Goal: Transaction & Acquisition: Purchase product/service

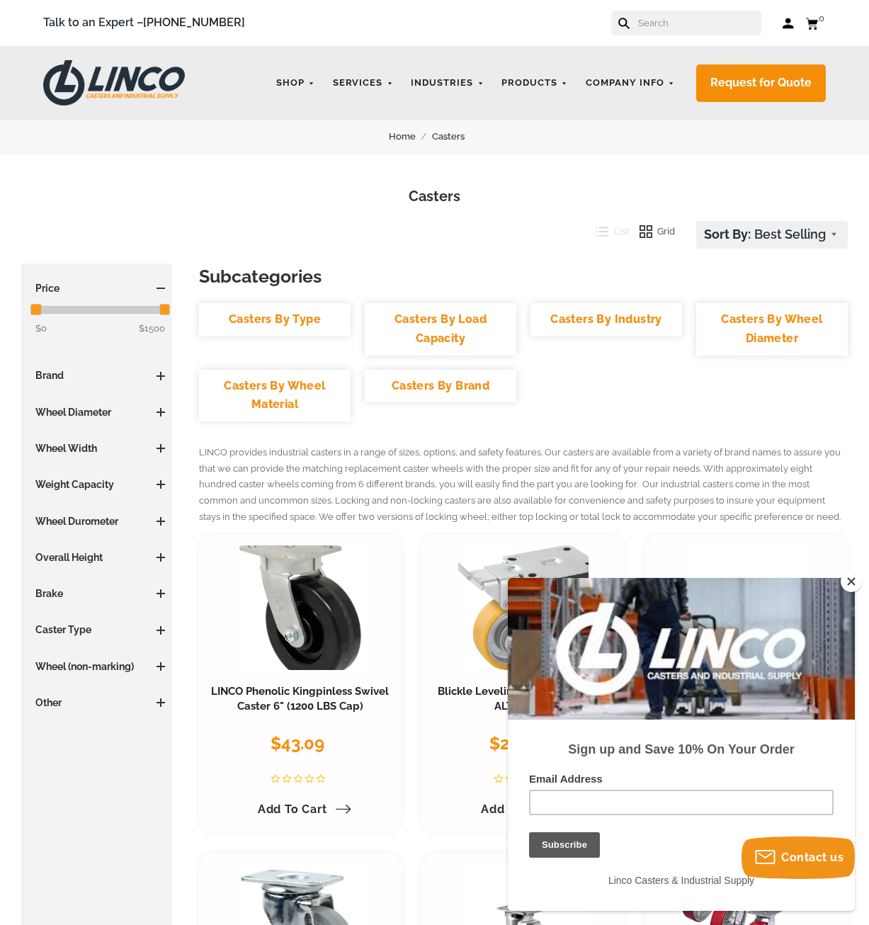
click at [163, 556] on span at bounding box center [160, 557] width 8 height 8
click at [164, 553] on h3 "Overall Height" at bounding box center [96, 557] width 137 height 14
click at [160, 556] on span at bounding box center [160, 557] width 8 height 8
click at [161, 632] on span at bounding box center [160, 630] width 1 height 8
click at [55, 680] on link "Kingpin Swivel (9)" at bounding box center [100, 678] width 130 height 16
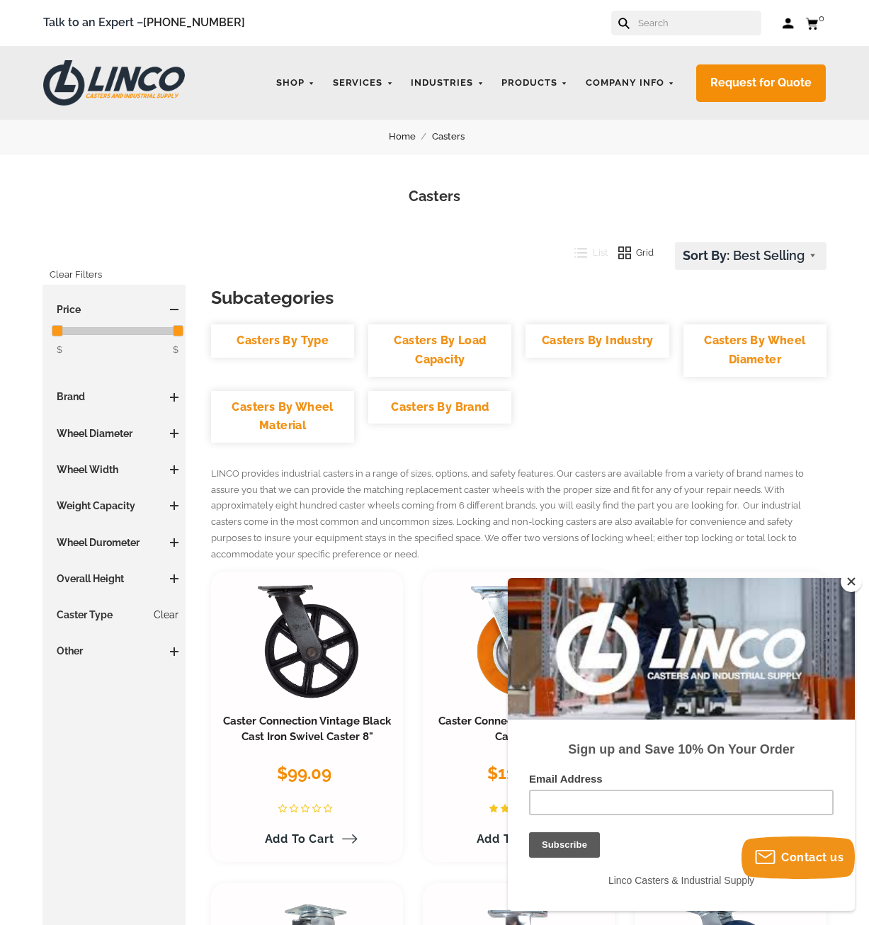
click at [175, 615] on link "Clear" at bounding box center [166, 614] width 25 height 14
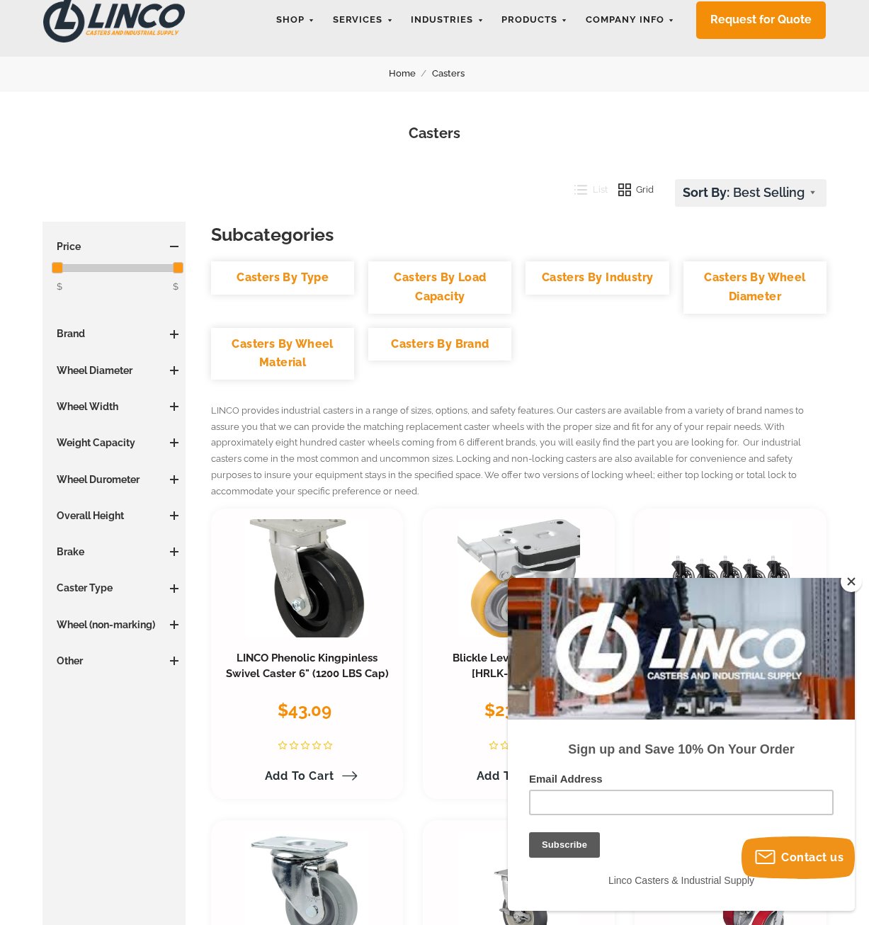
scroll to position [72, 0]
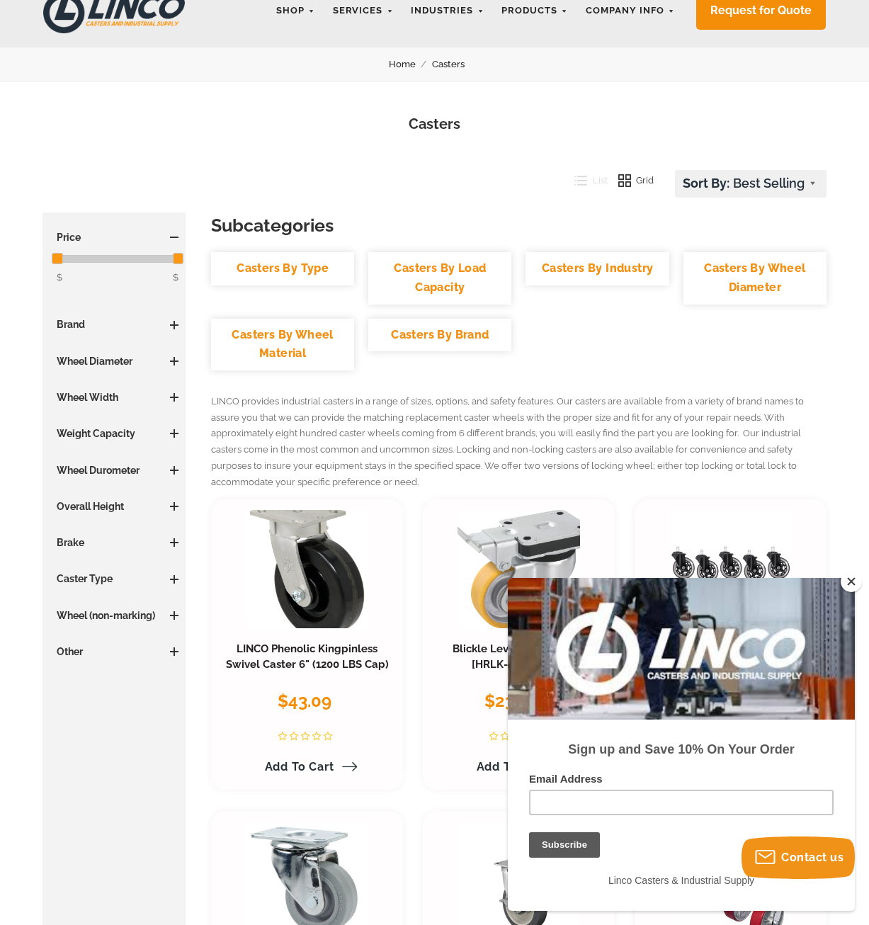
click at [168, 582] on h3 "Caster Type" at bounding box center [114, 578] width 129 height 14
click at [173, 580] on span at bounding box center [174, 579] width 8 height 8
click at [89, 665] on span "(138)" at bounding box center [97, 669] width 21 height 11
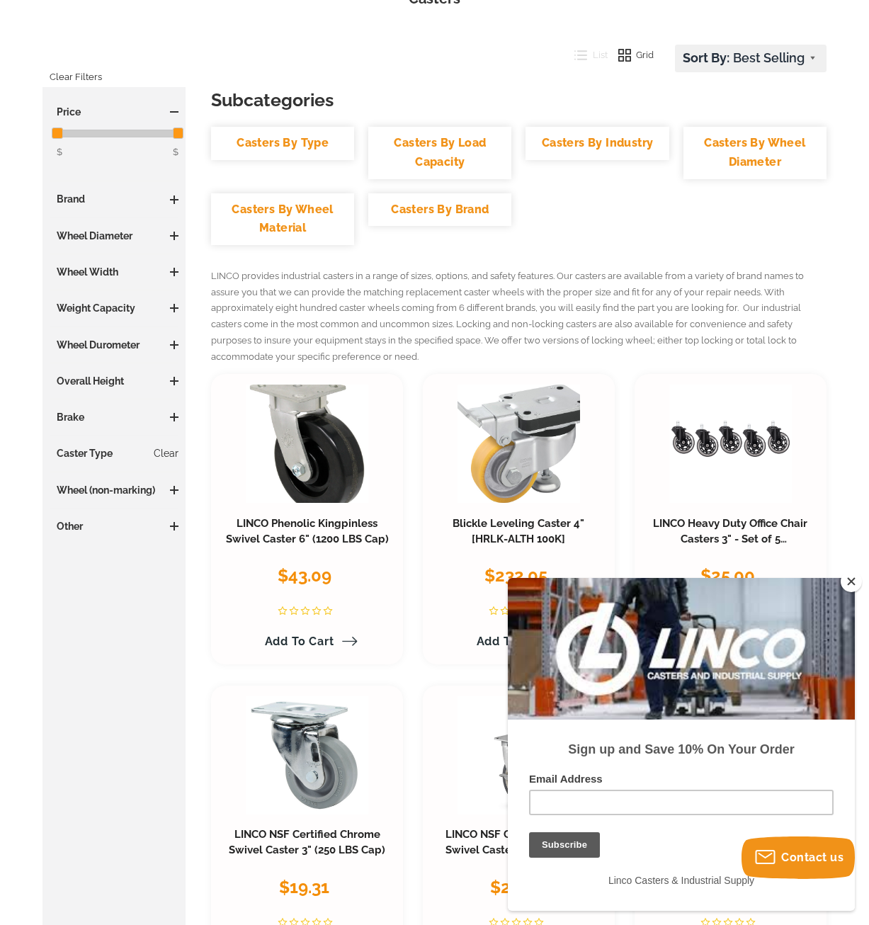
scroll to position [217, 0]
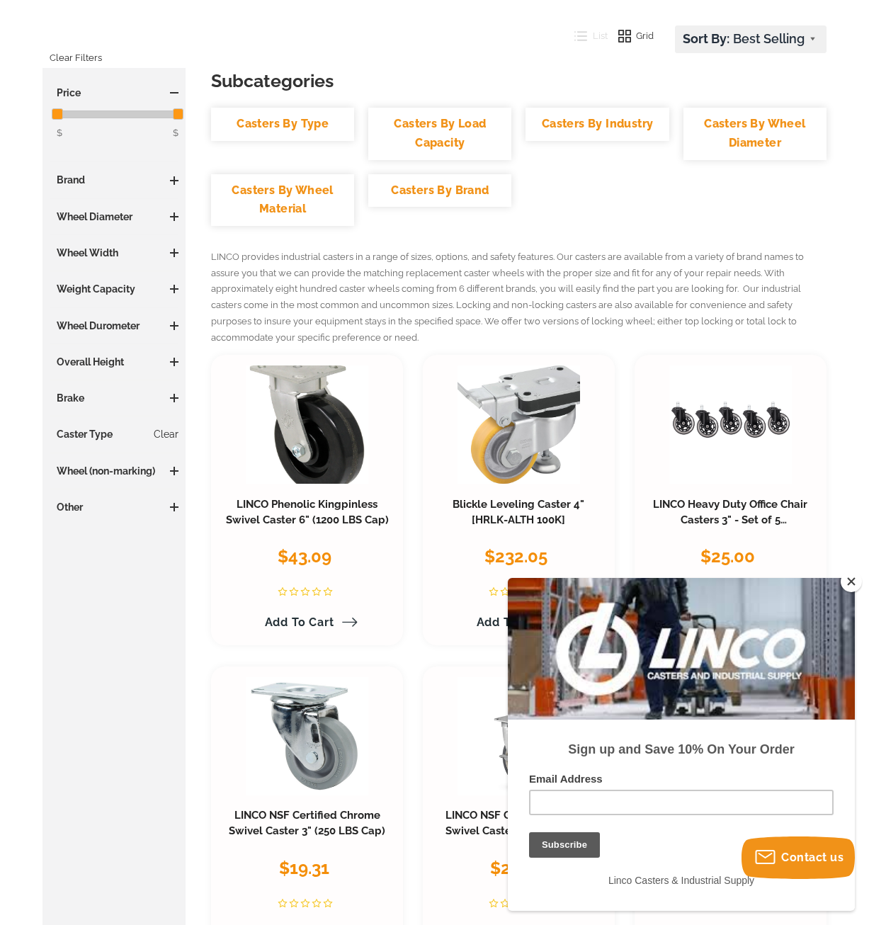
click at [852, 583] on button "Close" at bounding box center [850, 581] width 21 height 21
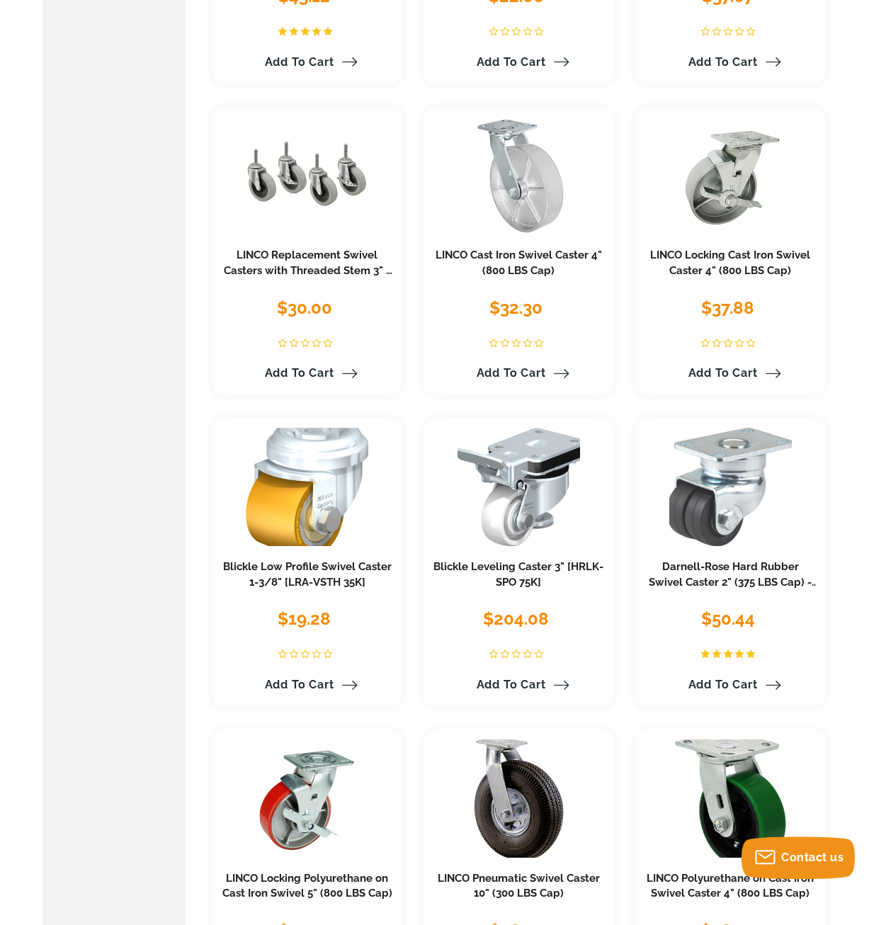
scroll to position [1589, 0]
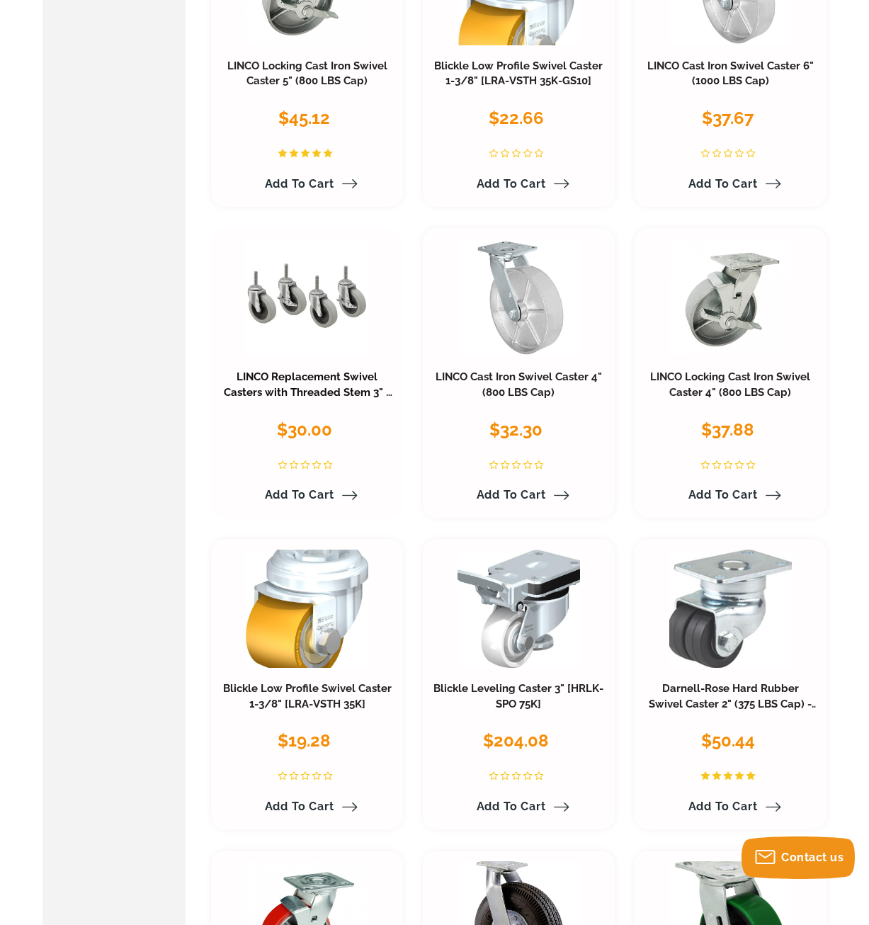
click at [331, 376] on link "LINCO Replacement Swivel Casters with Threaded Stem 3" - Set of 4 (440 LBS Cap …" at bounding box center [308, 399] width 168 height 59
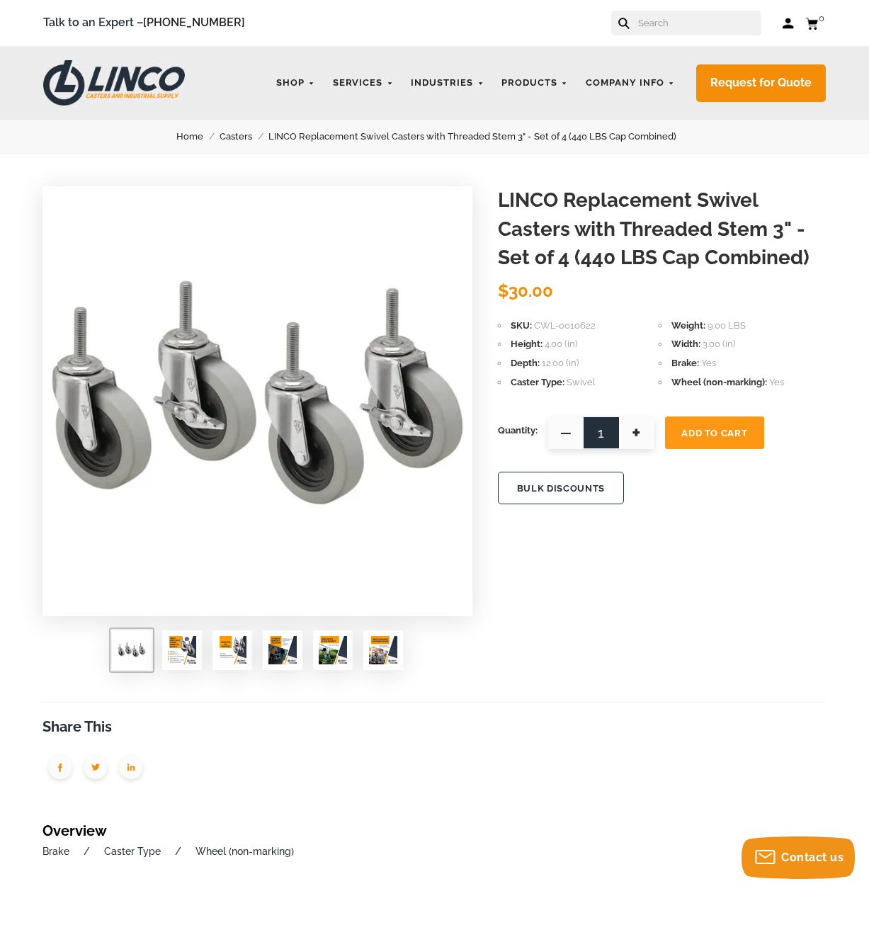
drag, startPoint x: 535, startPoint y: 344, endPoint x: 582, endPoint y: 343, distance: 46.7
click at [582, 343] on li "Height 4.00 (in)" at bounding box center [578, 344] width 161 height 16
drag, startPoint x: 543, startPoint y: 344, endPoint x: 594, endPoint y: 350, distance: 51.3
click at [593, 350] on li "Height 4.00 (in)" at bounding box center [578, 344] width 161 height 16
click at [616, 350] on li "Height 4.00 (in)" at bounding box center [578, 344] width 161 height 16
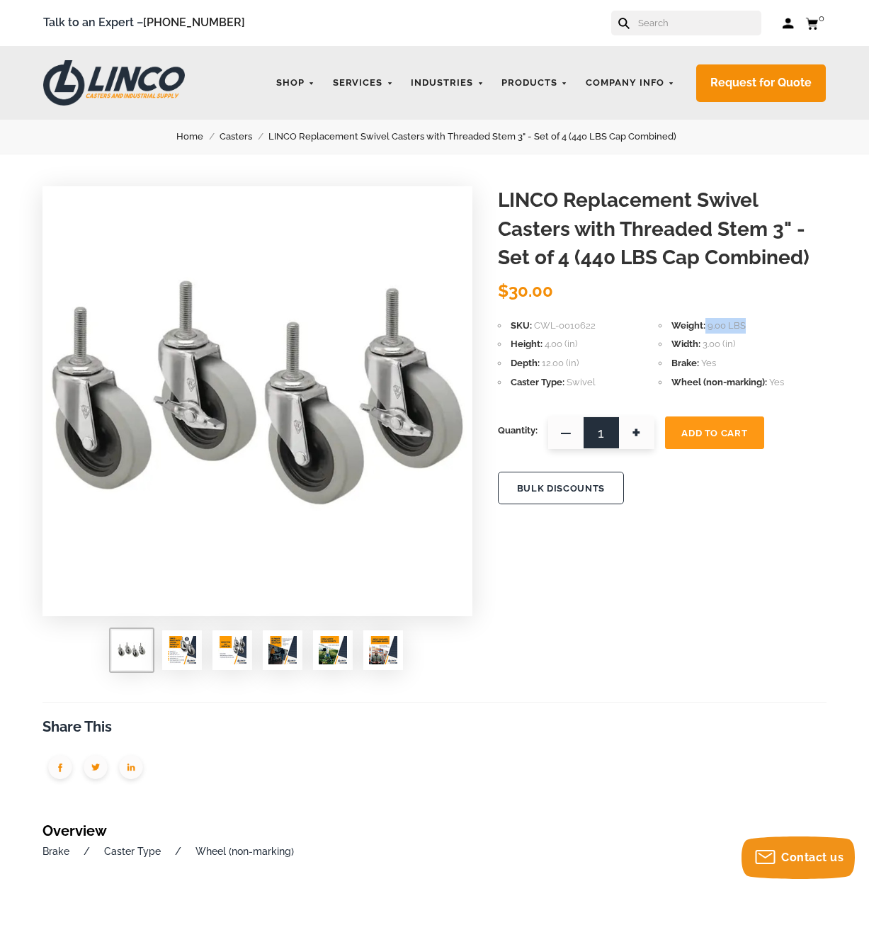
drag, startPoint x: 690, startPoint y: 323, endPoint x: 771, endPoint y: 327, distance: 80.8
click at [771, 327] on li "Weight 9.00 LBS" at bounding box center [738, 326] width 161 height 16
click at [768, 331] on li "Weight 9.00 LBS" at bounding box center [738, 326] width 161 height 16
drag, startPoint x: 580, startPoint y: 261, endPoint x: 634, endPoint y: 256, distance: 54.1
click at [634, 256] on h1 "LINCO Replacement Swivel Casters with Threaded Stem 3" - Set of 4 (440 LBS Cap …" at bounding box center [662, 229] width 328 height 86
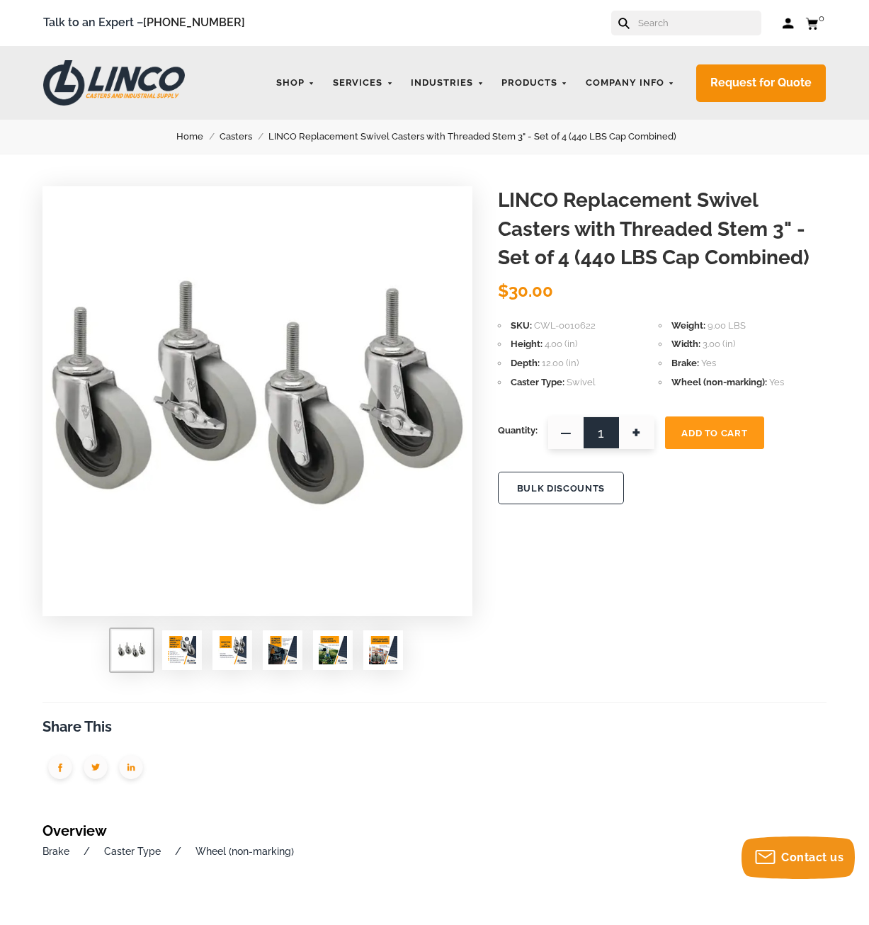
click at [778, 341] on li "Width 3.00 (in)" at bounding box center [738, 344] width 161 height 16
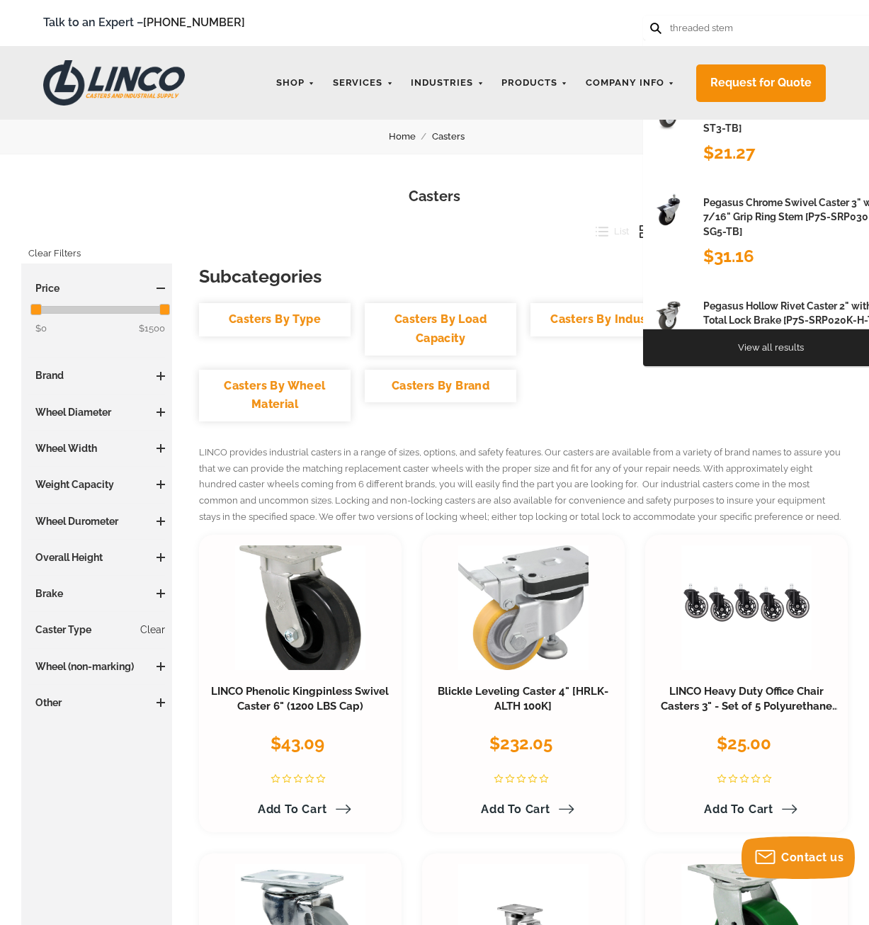
type input "threaded stem"
click at [650, 23] on button at bounding box center [654, 27] width 9 height 9
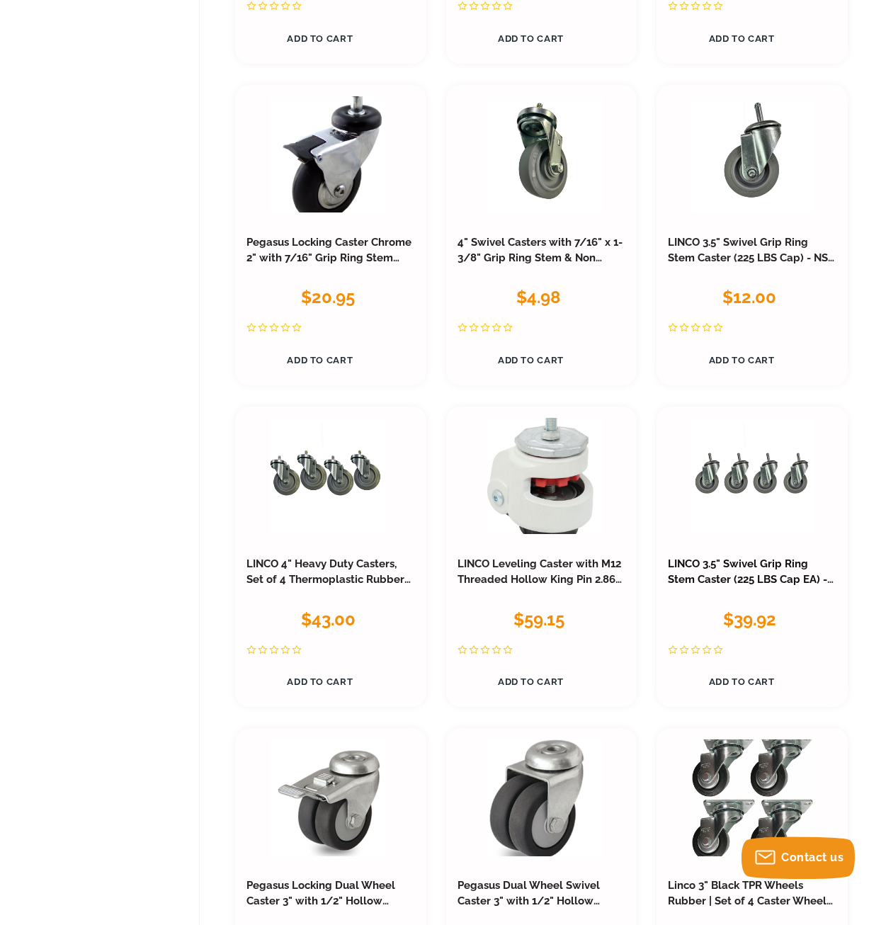
scroll to position [1957, 0]
click at [750, 572] on h3 "LINCO 3.5" Swivel Grip Ring Stem Caster (225 LBS Cap EA) - NSF Certified - Set …" at bounding box center [752, 572] width 168 height 31
click at [750, 583] on link "LINCO 3.5" Swivel Grip Ring Stem Caster (225 LBS Cap EA) - NSF Certified - Set …" at bounding box center [751, 580] width 166 height 44
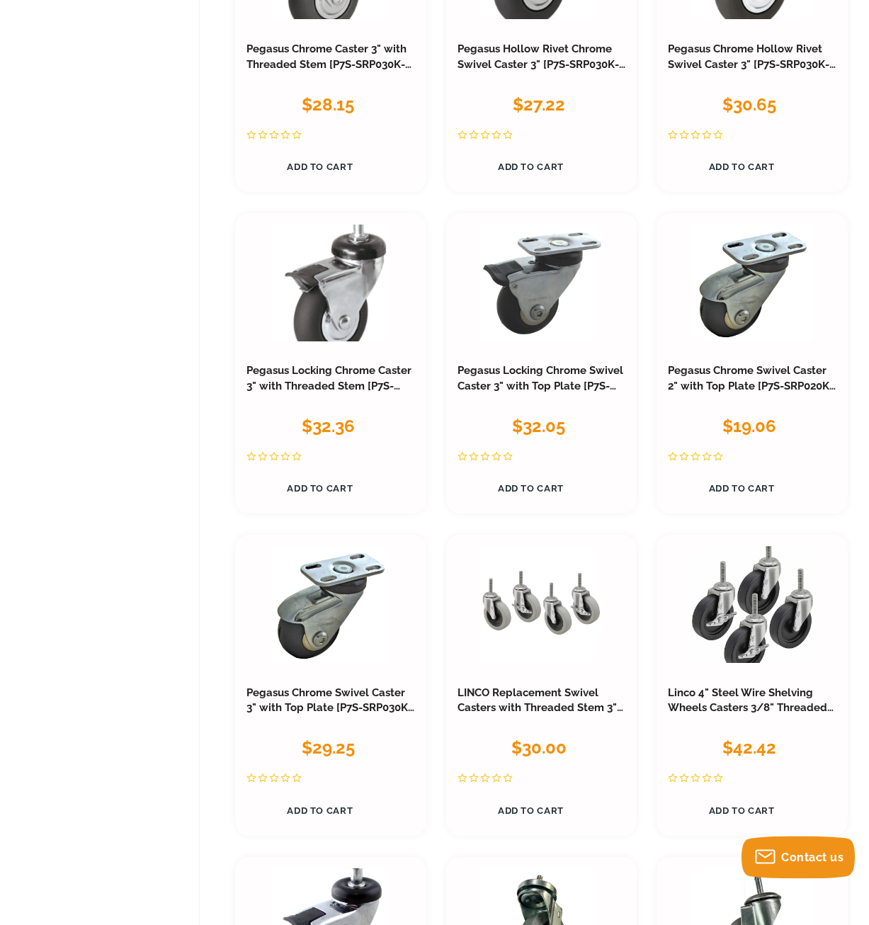
scroll to position [1090, 0]
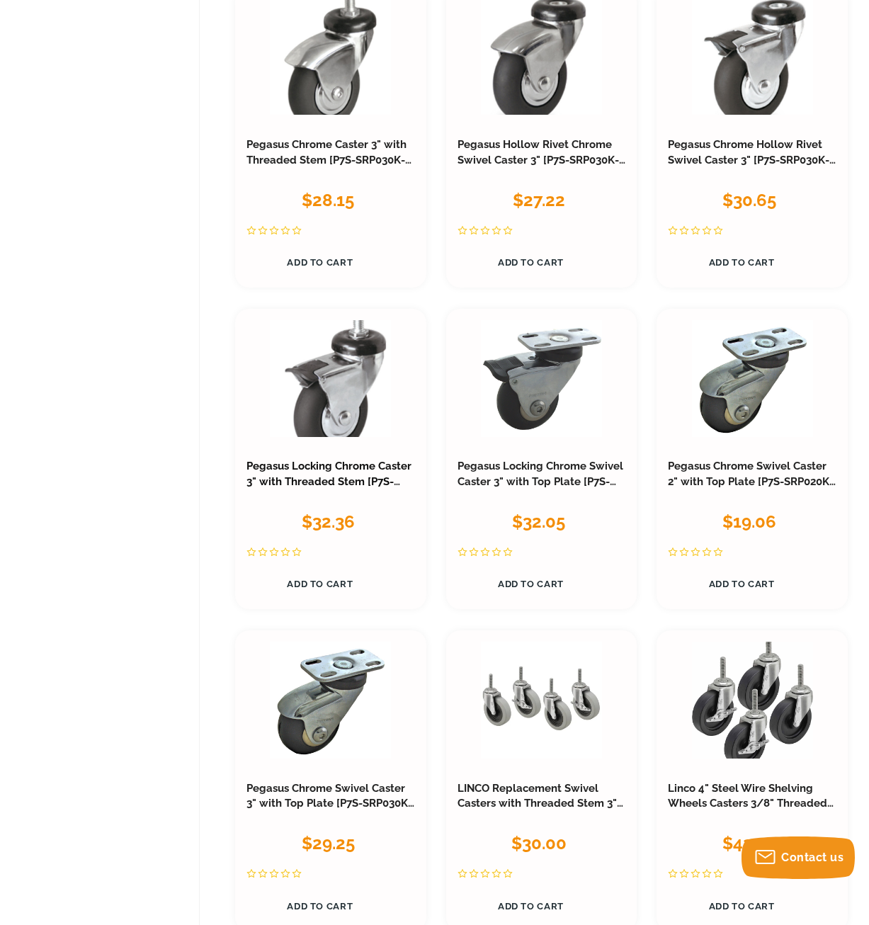
click at [374, 482] on link "Pegasus Locking Chrome Caster 3" with Threaded Stem [P7S-SRP030K-ST3-TB]" at bounding box center [328, 481] width 165 height 44
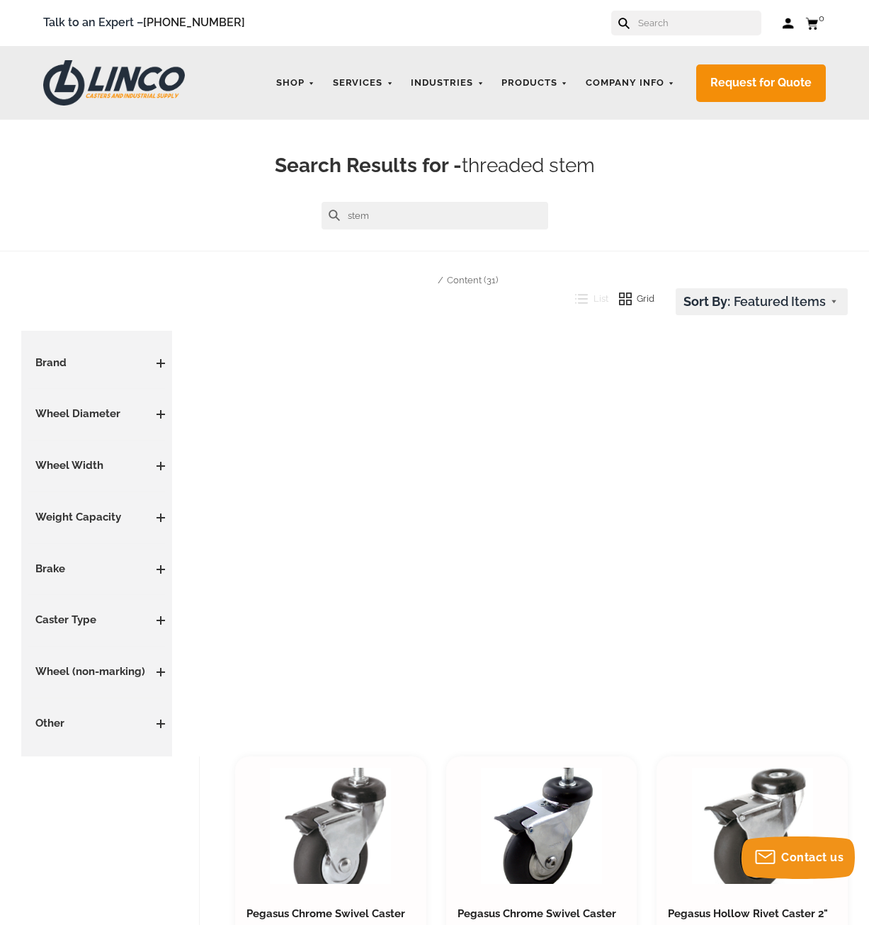
type input "stem"
click at [328, 210] on button at bounding box center [333, 215] width 11 height 11
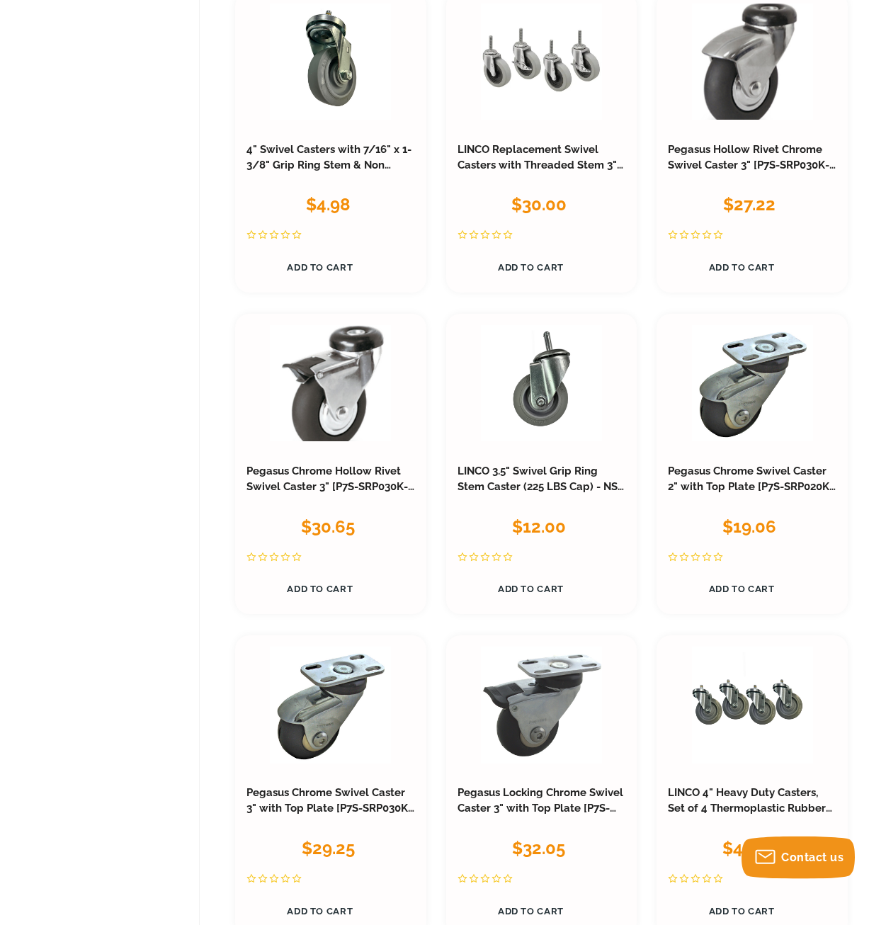
scroll to position [1307, 0]
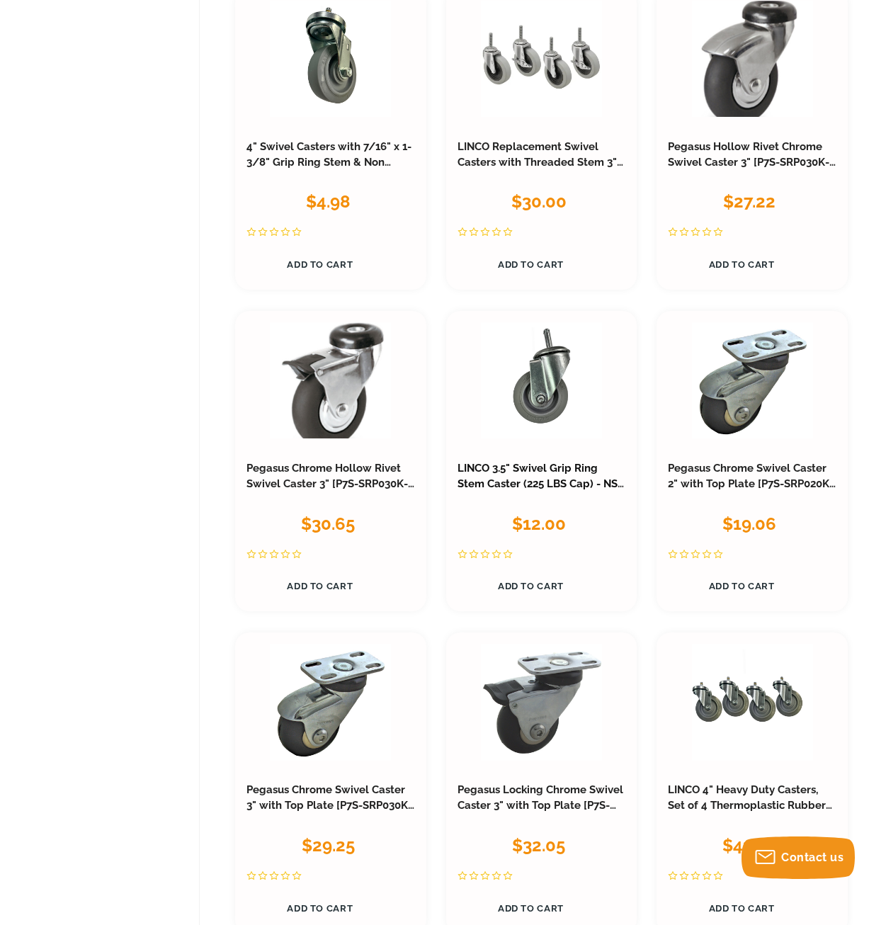
click at [556, 486] on link "LINCO 3.5" Swivel Grip Ring Stem Caster (225 LBS Cap) - NSF Certified" at bounding box center [540, 484] width 166 height 44
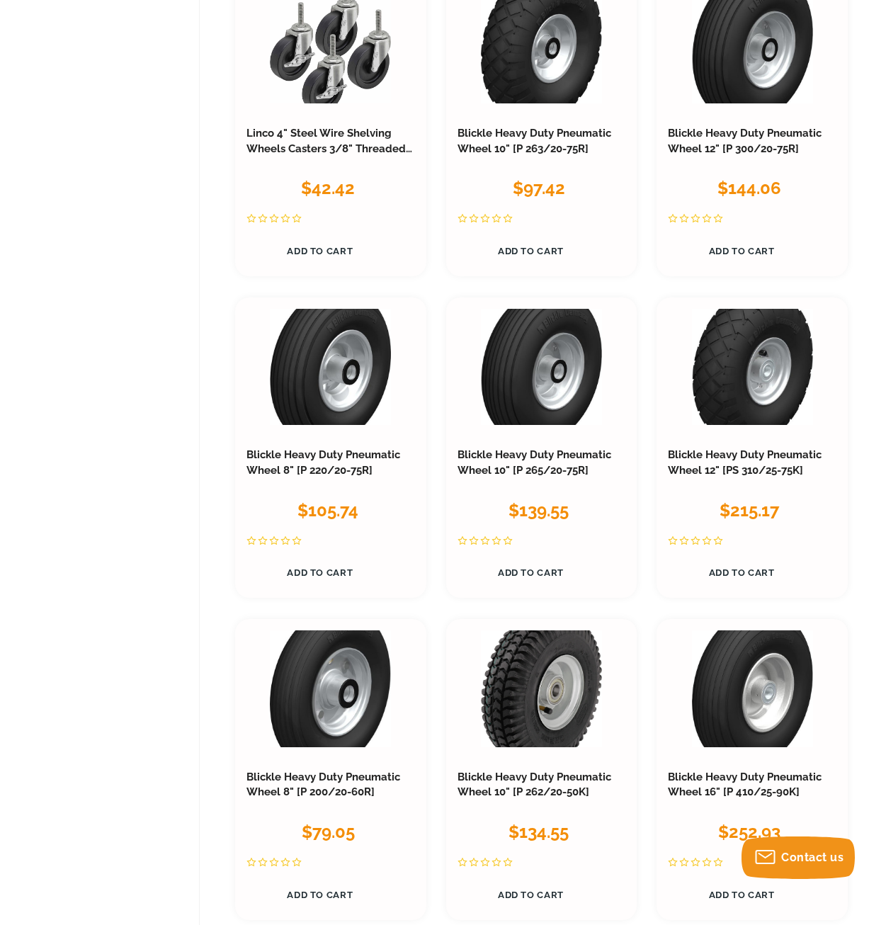
scroll to position [2173, 0]
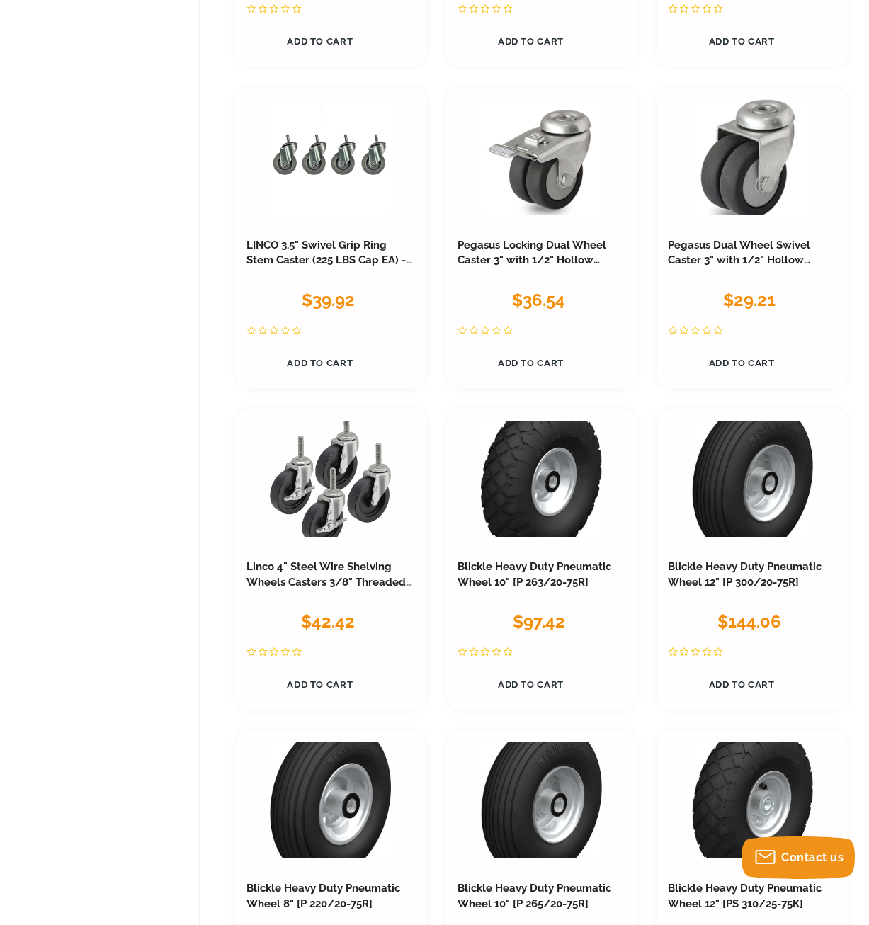
click at [339, 576] on h3 "Linco 4" Steel Wire Shelving Wheels Casters 3/8" Threaded Stem | Set of 4 Caste…" at bounding box center [330, 574] width 168 height 31
click at [346, 568] on link "Linco 4" Steel Wire Shelving Wheels Casters 3/8" Threaded Stem | Set of 4 Caste…" at bounding box center [329, 612] width 166 height 105
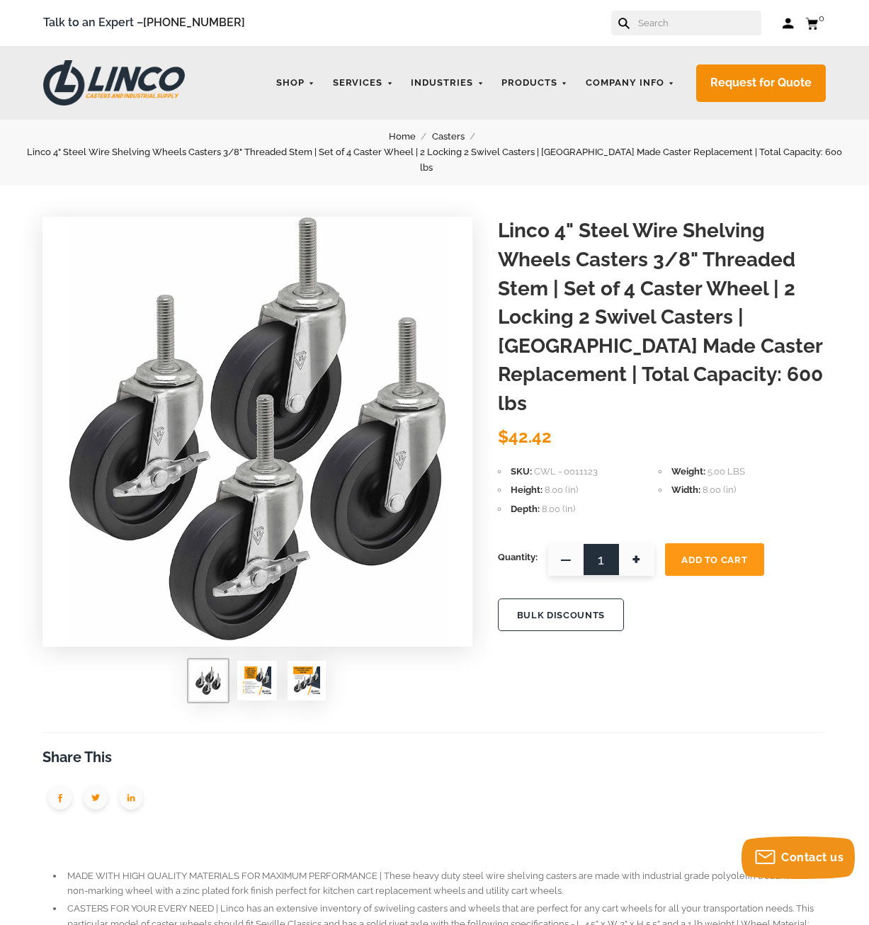
click at [255, 666] on img at bounding box center [257, 680] width 28 height 28
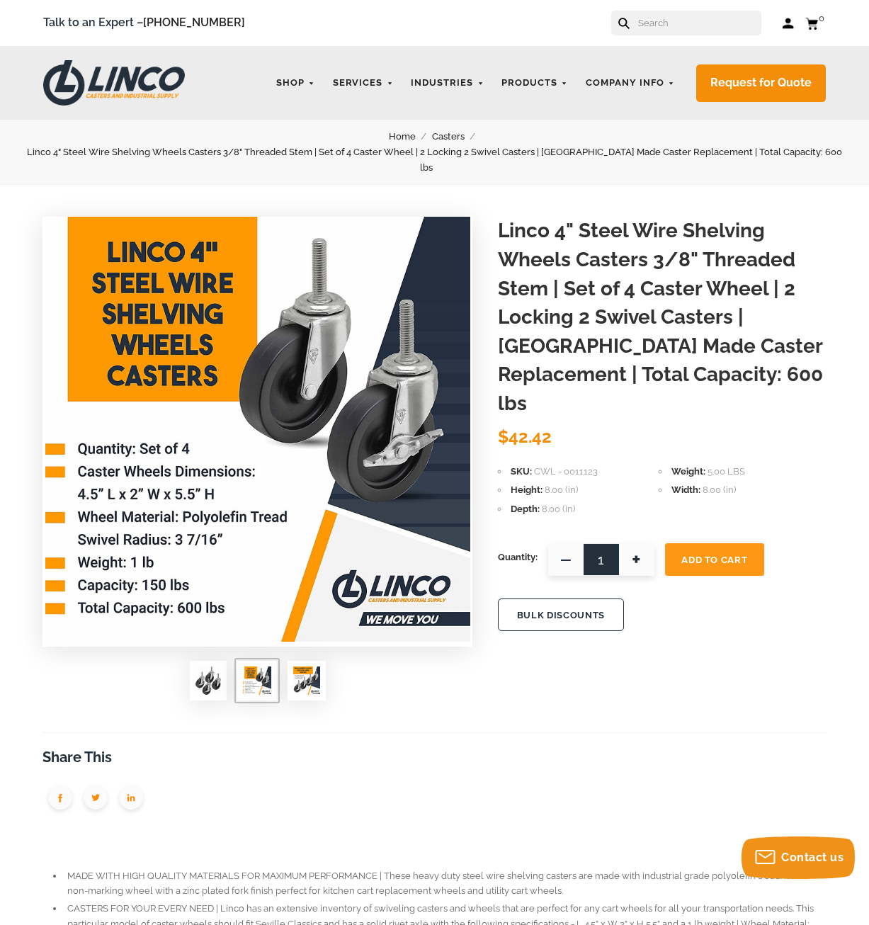
click at [306, 666] on img at bounding box center [306, 680] width 27 height 28
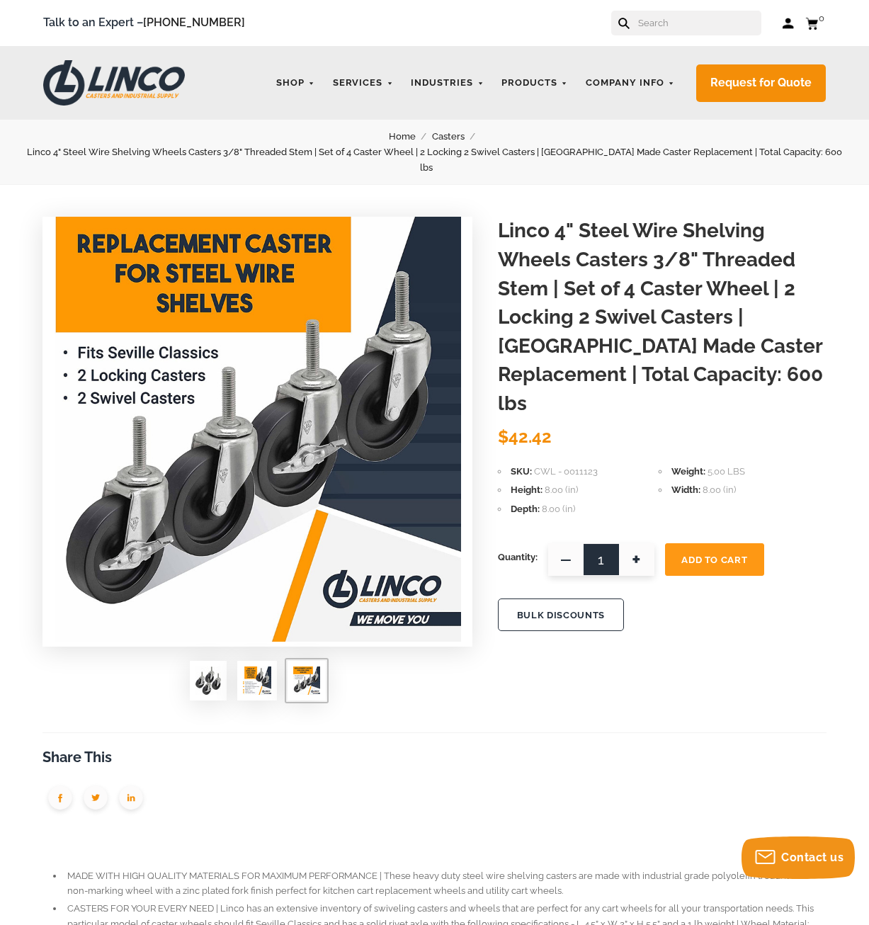
click at [203, 668] on img at bounding box center [207, 680] width 25 height 28
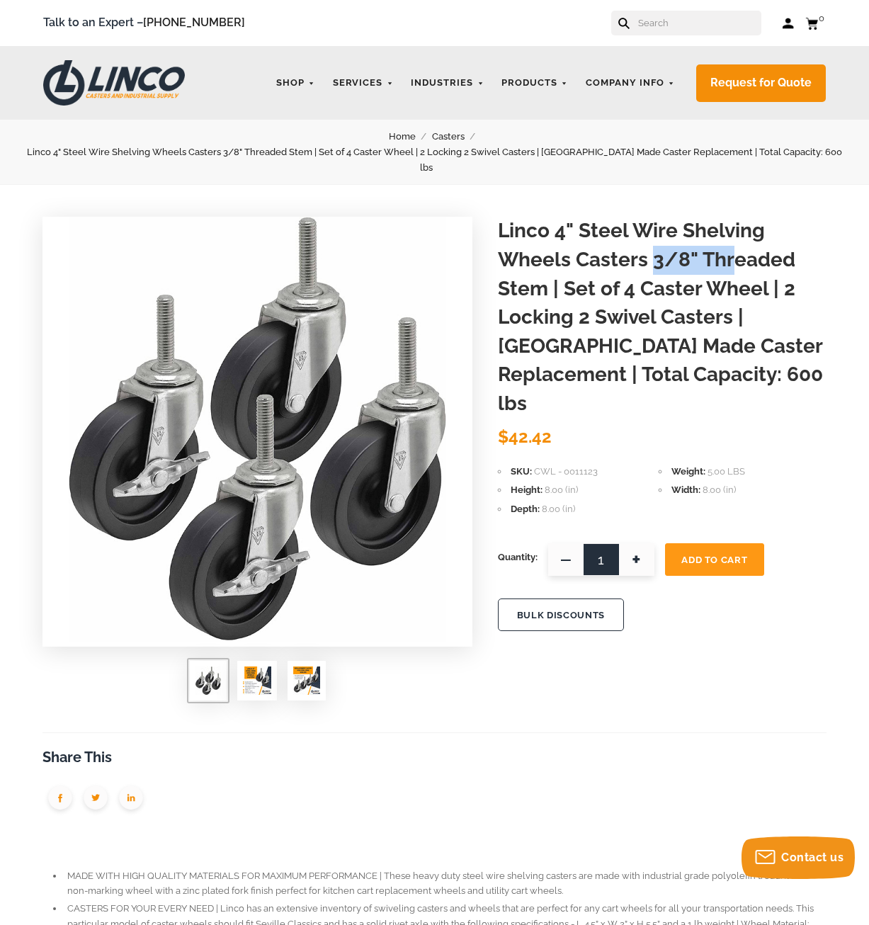
drag, startPoint x: 656, startPoint y: 241, endPoint x: 732, endPoint y: 243, distance: 75.8
click at [732, 243] on h1 "Linco 4" Steel Wire Shelving Wheels Casters 3/8" Threaded Stem | Set of 4 Caste…" at bounding box center [662, 317] width 328 height 201
click at [805, 248] on h1 "Linco 4" Steel Wire Shelving Wheels Casters 3/8" Threaded Stem | Set of 4 Caste…" at bounding box center [662, 317] width 328 height 201
drag, startPoint x: 653, startPoint y: 246, endPoint x: 808, endPoint y: 245, distance: 155.0
click at [808, 245] on h1 "Linco 4" Steel Wire Shelving Wheels Casters 3/8" Threaded Stem | Set of 4 Caste…" at bounding box center [662, 317] width 328 height 201
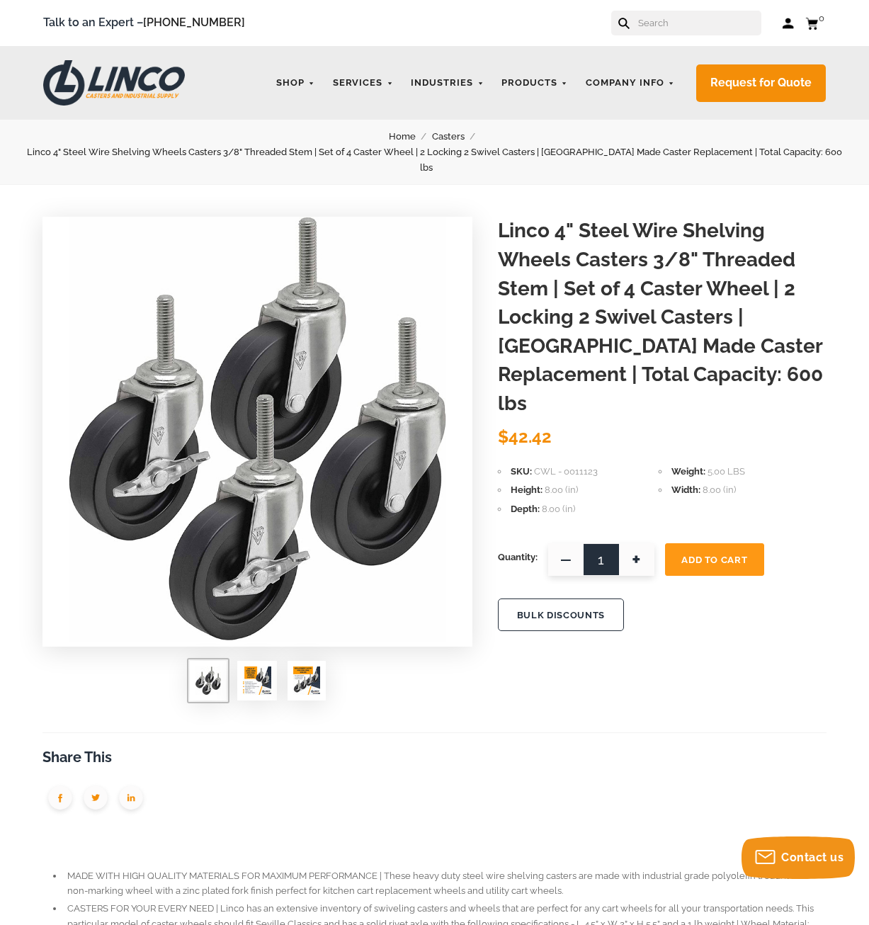
click at [818, 250] on h1 "Linco 4" Steel Wire Shelving Wheels Casters 3/8" Threaded Stem | Set of 4 Caste…" at bounding box center [662, 317] width 328 height 201
drag, startPoint x: 653, startPoint y: 248, endPoint x: 807, endPoint y: 247, distance: 154.3
click at [807, 247] on h1 "Linco 4" Steel Wire Shelving Wheels Casters 3/8" Threaded Stem | Set of 4 Caste…" at bounding box center [662, 317] width 328 height 201
click at [822, 250] on h1 "Linco 4" Steel Wire Shelving Wheels Casters 3/8" Threaded Stem | Set of 4 Caste…" at bounding box center [662, 317] width 328 height 201
drag, startPoint x: 655, startPoint y: 243, endPoint x: 797, endPoint y: 246, distance: 142.3
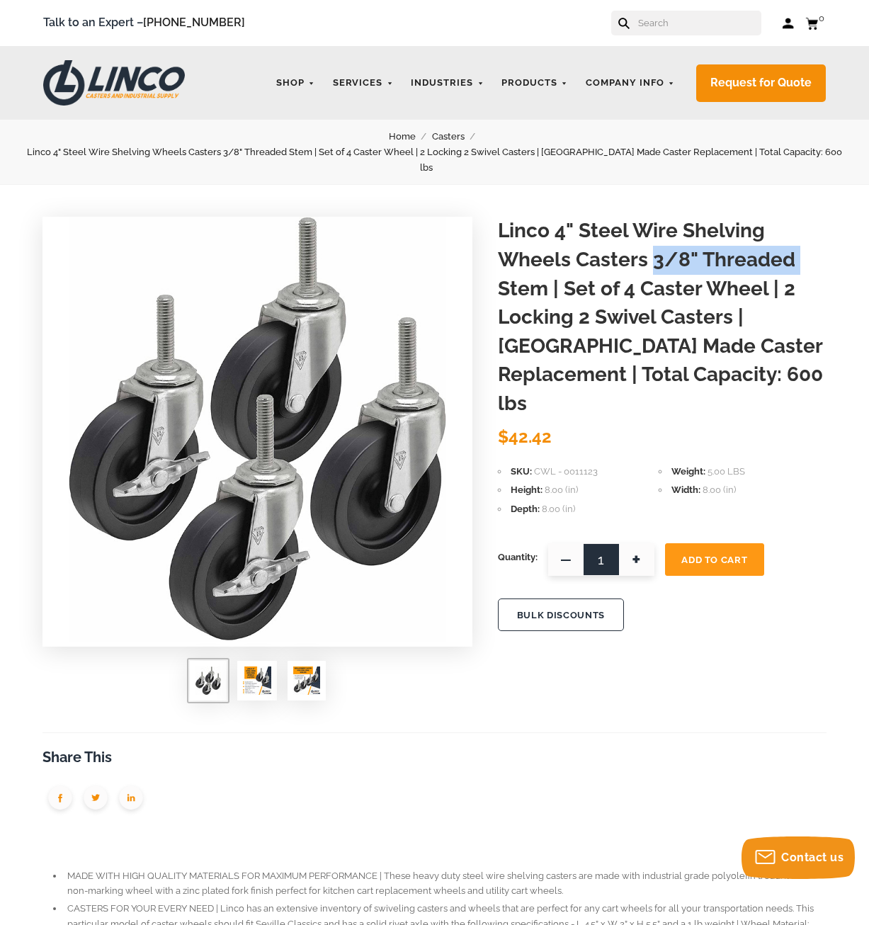
click at [797, 246] on h1 "Linco 4" Steel Wire Shelving Wheels Casters 3/8" Threaded Stem | Set of 4 Caste…" at bounding box center [662, 317] width 328 height 201
click at [823, 275] on h1 "Linco 4" Steel Wire Shelving Wheels Casters 3/8" Threaded Stem | Set of 4 Caste…" at bounding box center [662, 317] width 328 height 201
drag, startPoint x: 588, startPoint y: 363, endPoint x: 763, endPoint y: 372, distance: 175.1
click at [763, 372] on h1 "Linco 4" Steel Wire Shelving Wheels Casters 3/8" Threaded Stem | Set of 4 Caste…" at bounding box center [662, 317] width 328 height 201
click at [786, 370] on h1 "Linco 4" Steel Wire Shelving Wheels Casters 3/8" Threaded Stem | Set of 4 Caste…" at bounding box center [662, 317] width 328 height 201
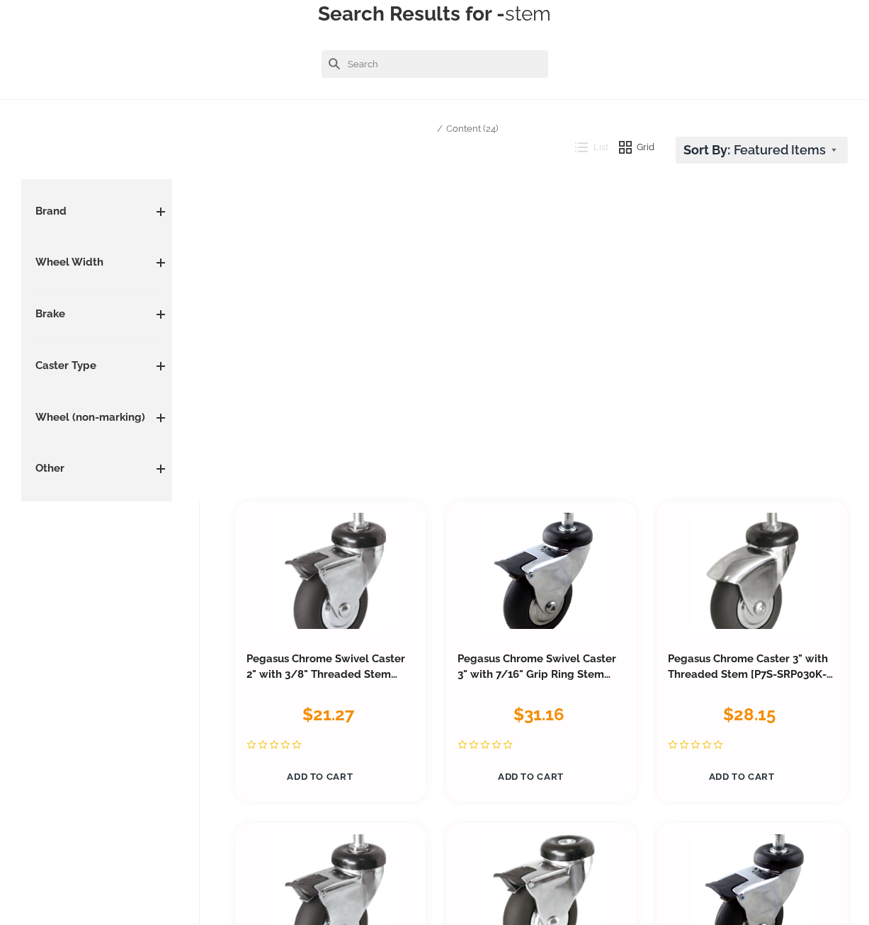
scroll to position [151, 0]
click at [160, 213] on span at bounding box center [160, 211] width 8 height 8
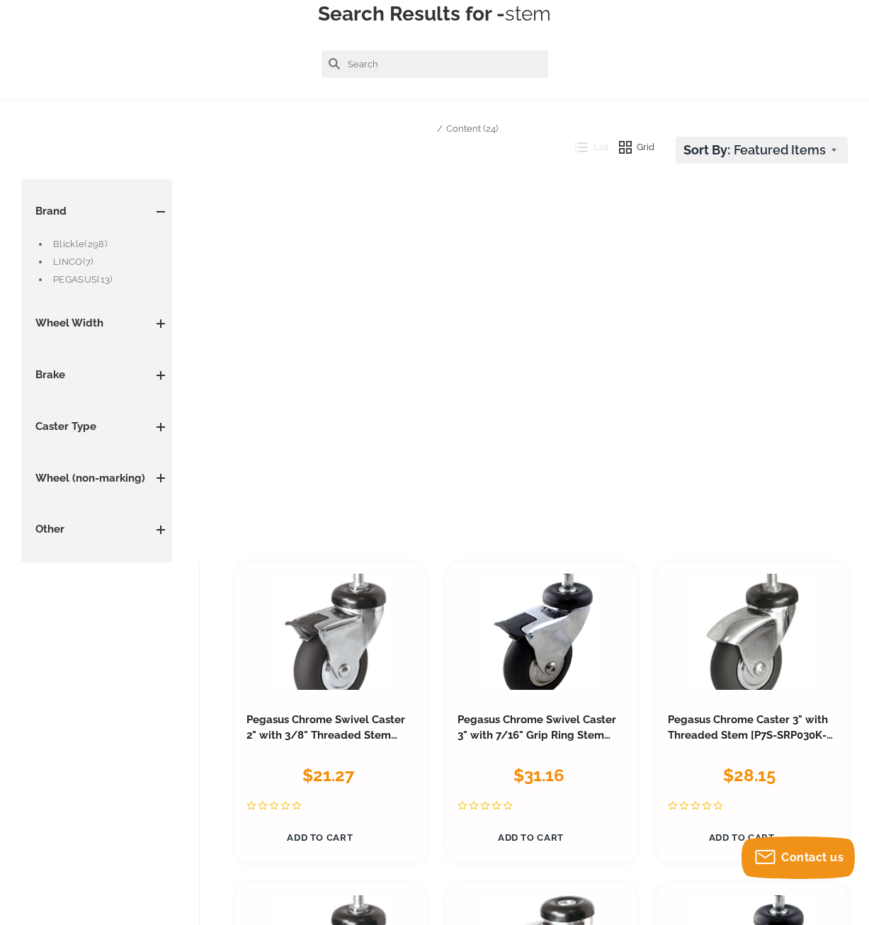
click at [160, 213] on span at bounding box center [160, 211] width 8 height 8
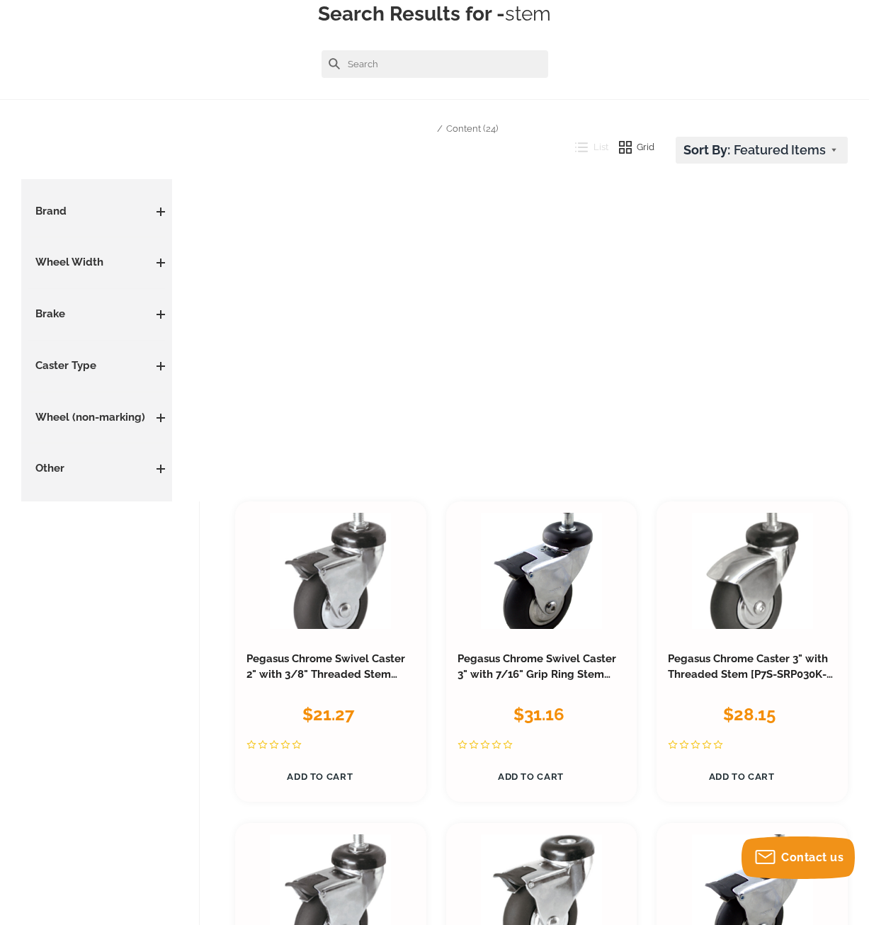
click at [159, 265] on span at bounding box center [160, 262] width 8 height 8
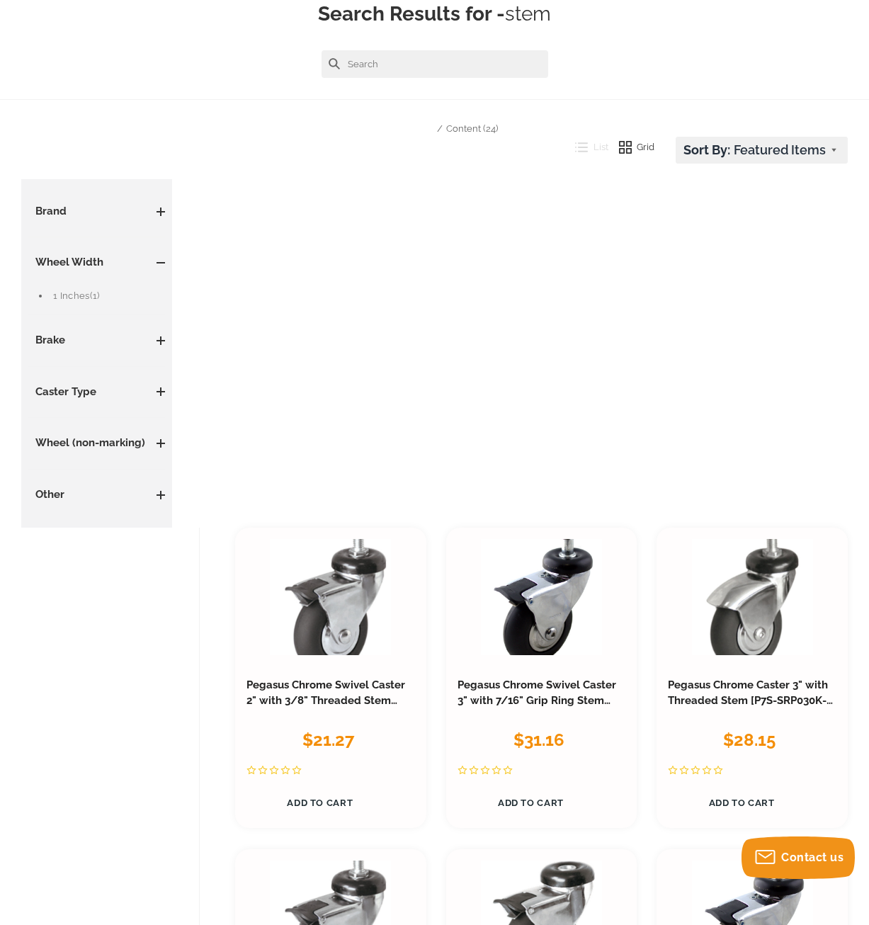
click at [162, 263] on span at bounding box center [160, 262] width 8 height 1
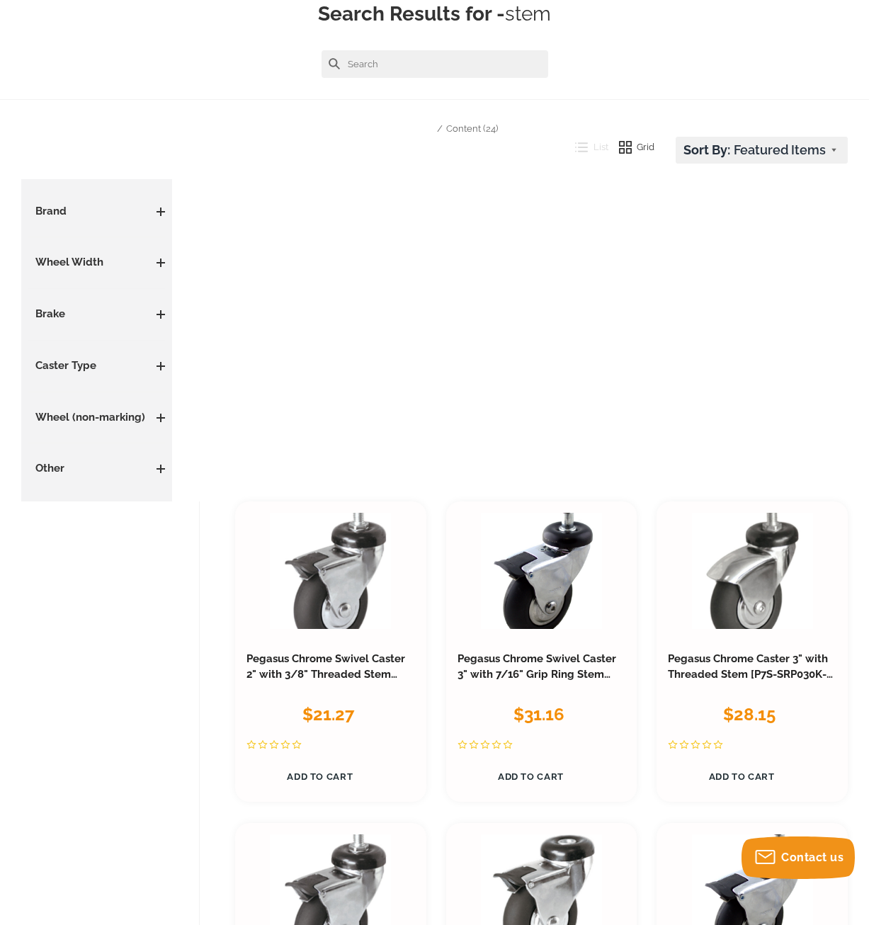
click at [158, 318] on span at bounding box center [160, 314] width 8 height 8
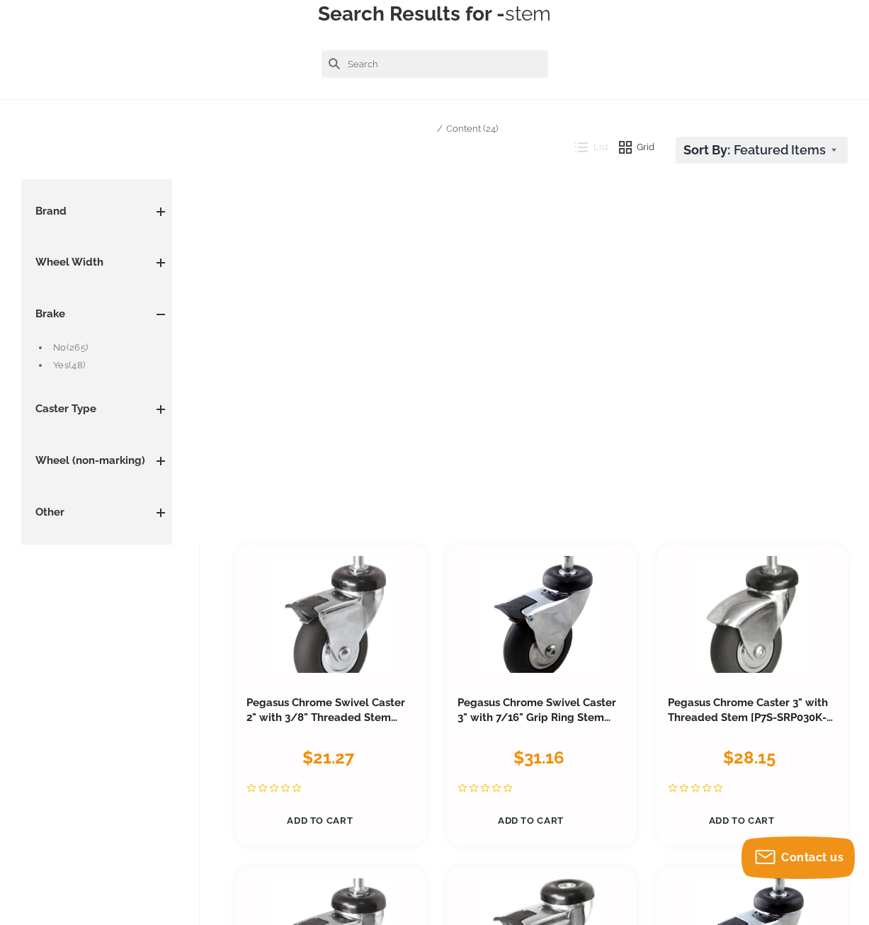
click at [160, 314] on span at bounding box center [160, 314] width 8 height 8
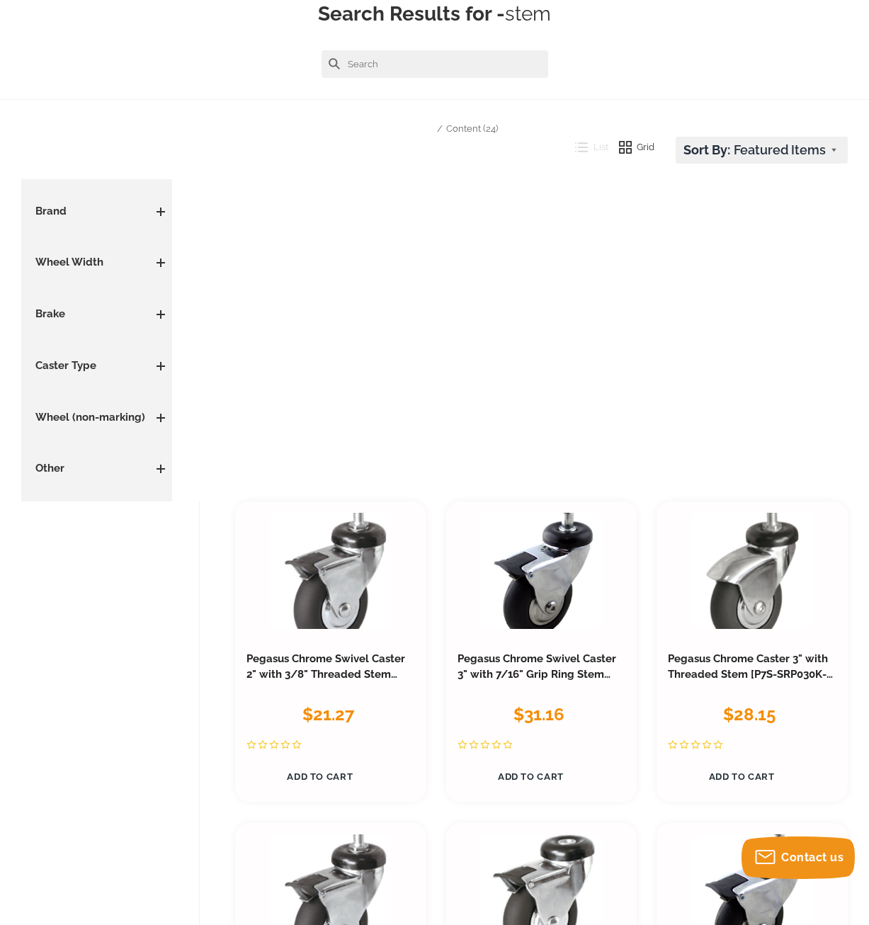
click at [158, 358] on h3 "Caster Type" at bounding box center [96, 366] width 137 height 16
click at [159, 363] on span at bounding box center [160, 366] width 8 height 8
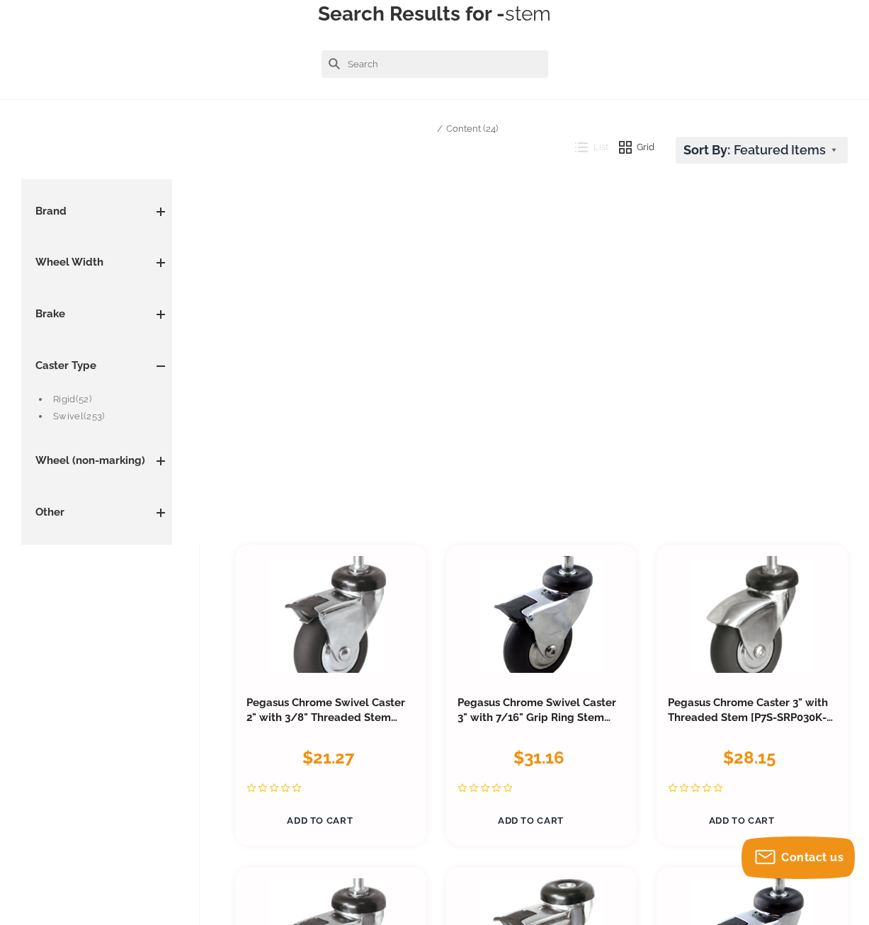
click at [74, 416] on link "Swivel (253)" at bounding box center [109, 416] width 112 height 16
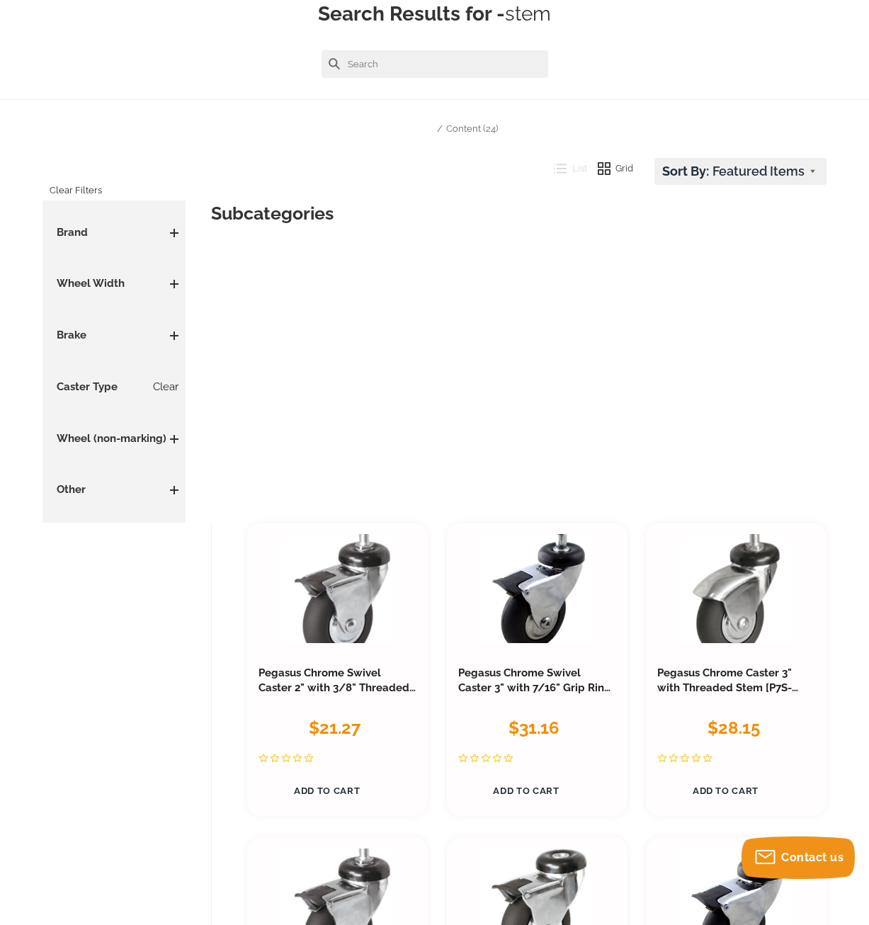
click at [173, 437] on span at bounding box center [174, 439] width 8 height 8
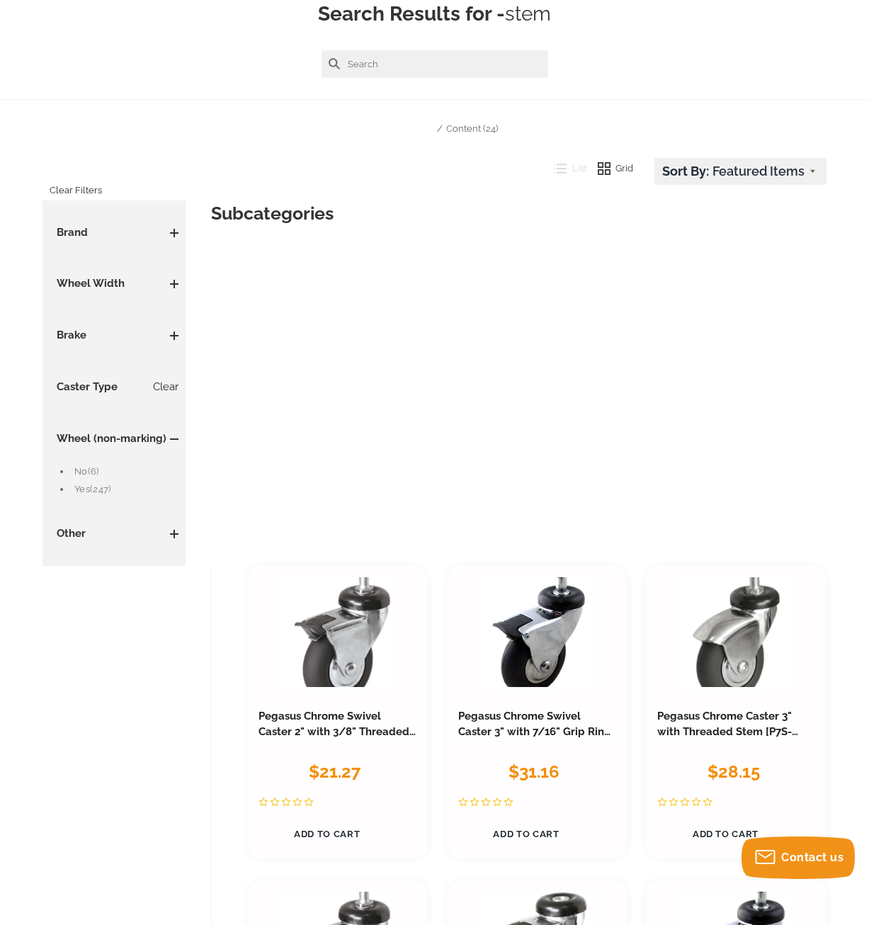
click at [173, 437] on span at bounding box center [174, 439] width 8 height 8
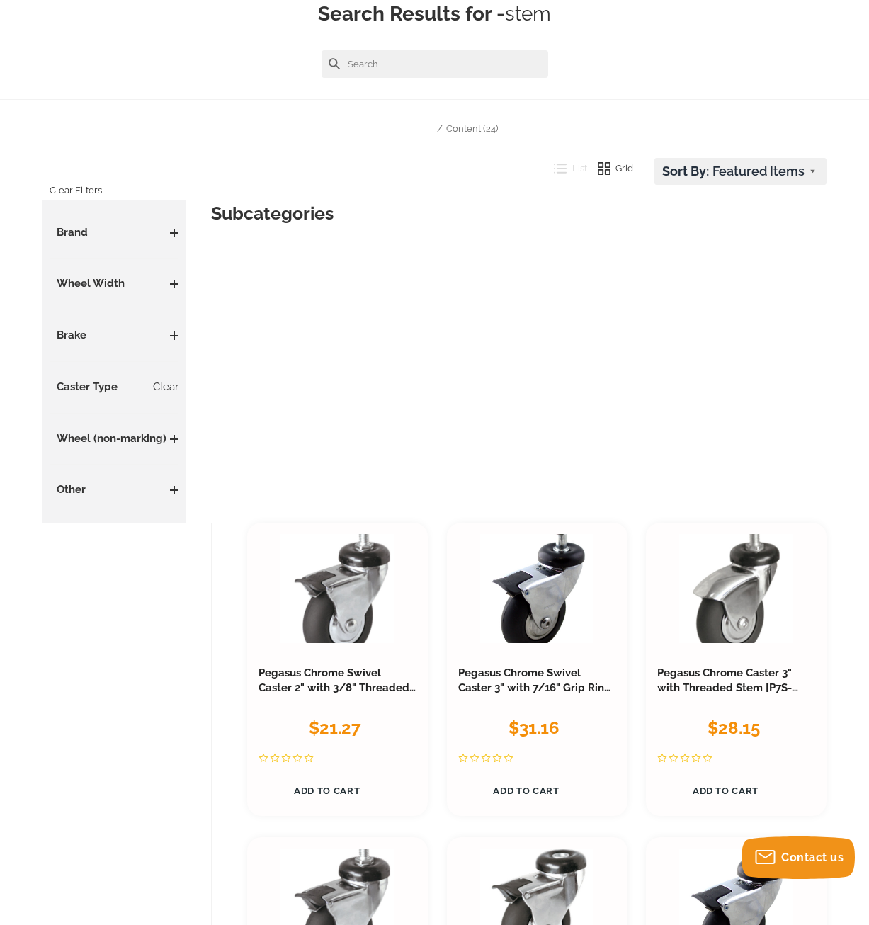
click at [172, 493] on span at bounding box center [174, 490] width 8 height 8
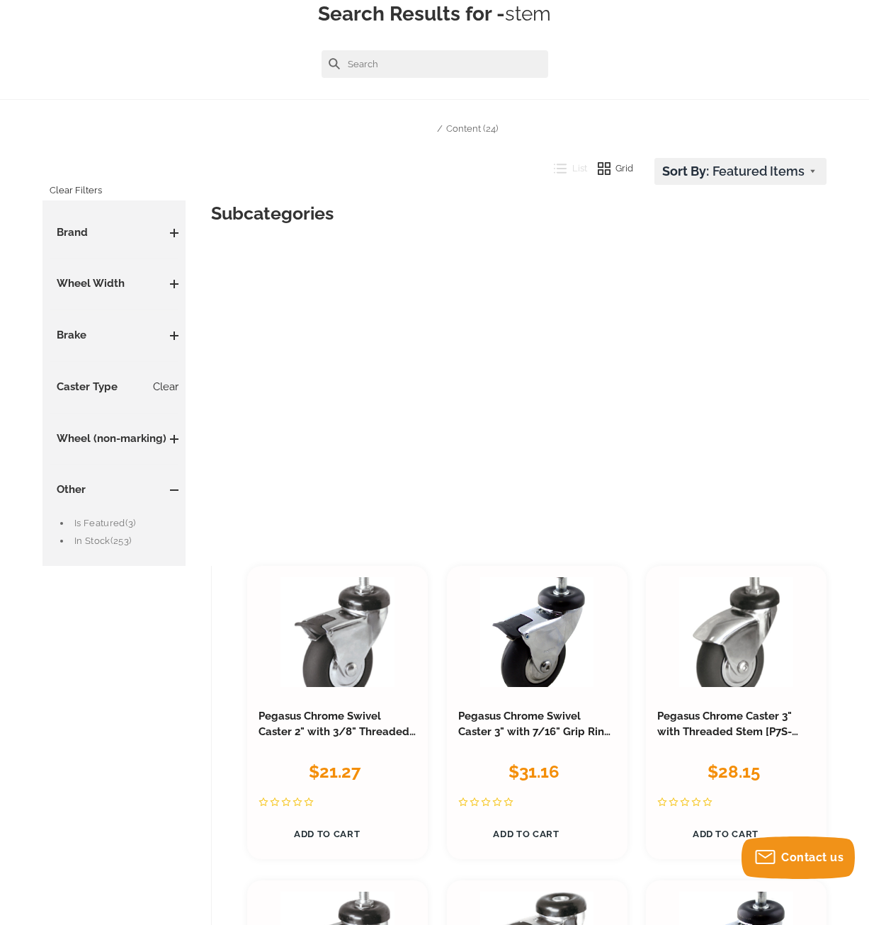
click at [173, 488] on span at bounding box center [174, 490] width 8 height 8
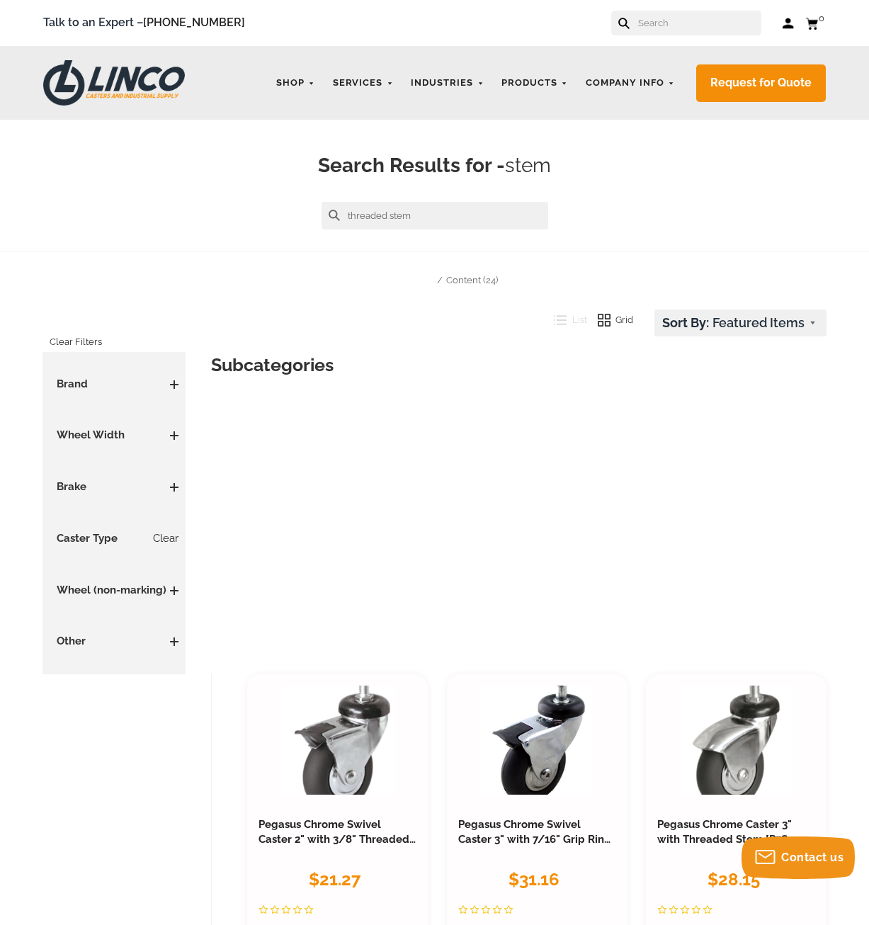
type input "threaded stem"
click at [328, 210] on button at bounding box center [333, 215] width 11 height 11
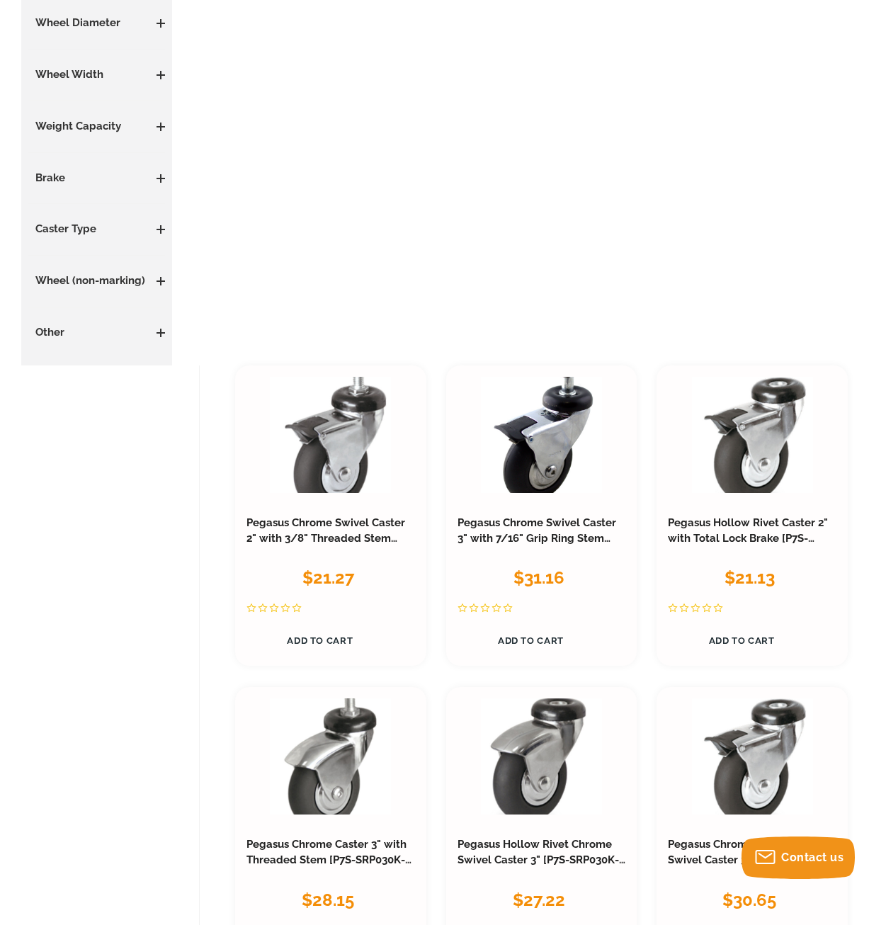
scroll to position [440, 0]
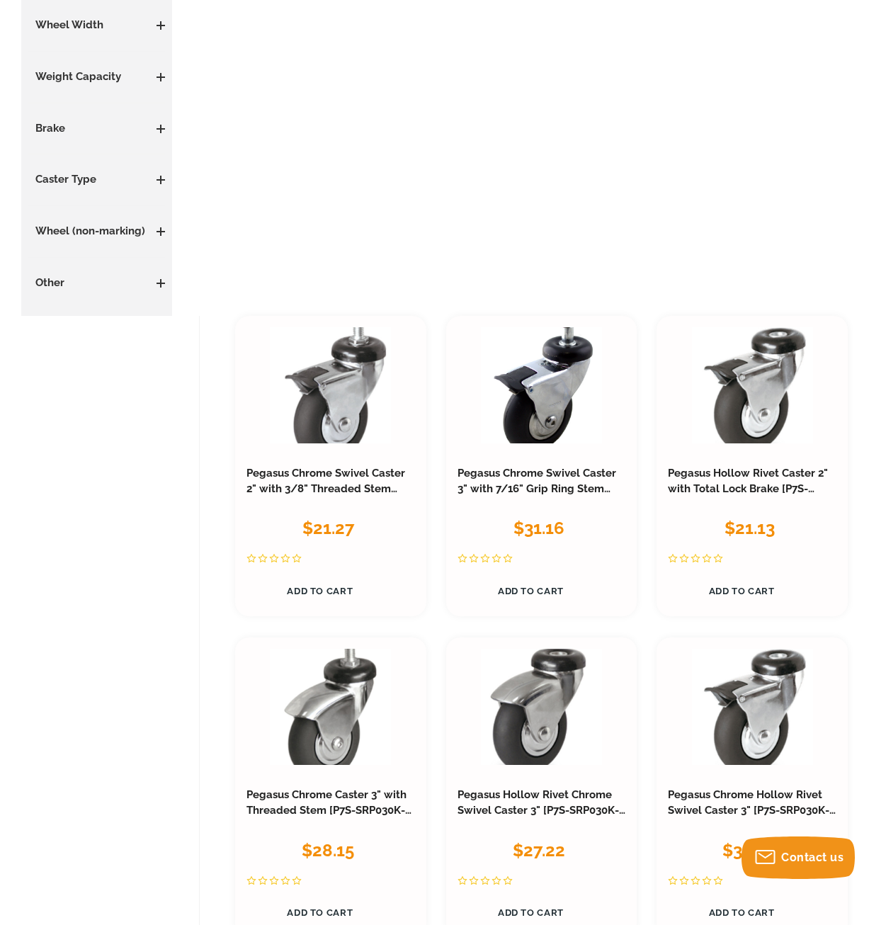
click at [376, 481] on h3 "Pegasus Chrome Swivel Caster 2" with 3/8" Threaded Stem [P7S-SRP020K-ST3-TB]" at bounding box center [330, 481] width 168 height 31
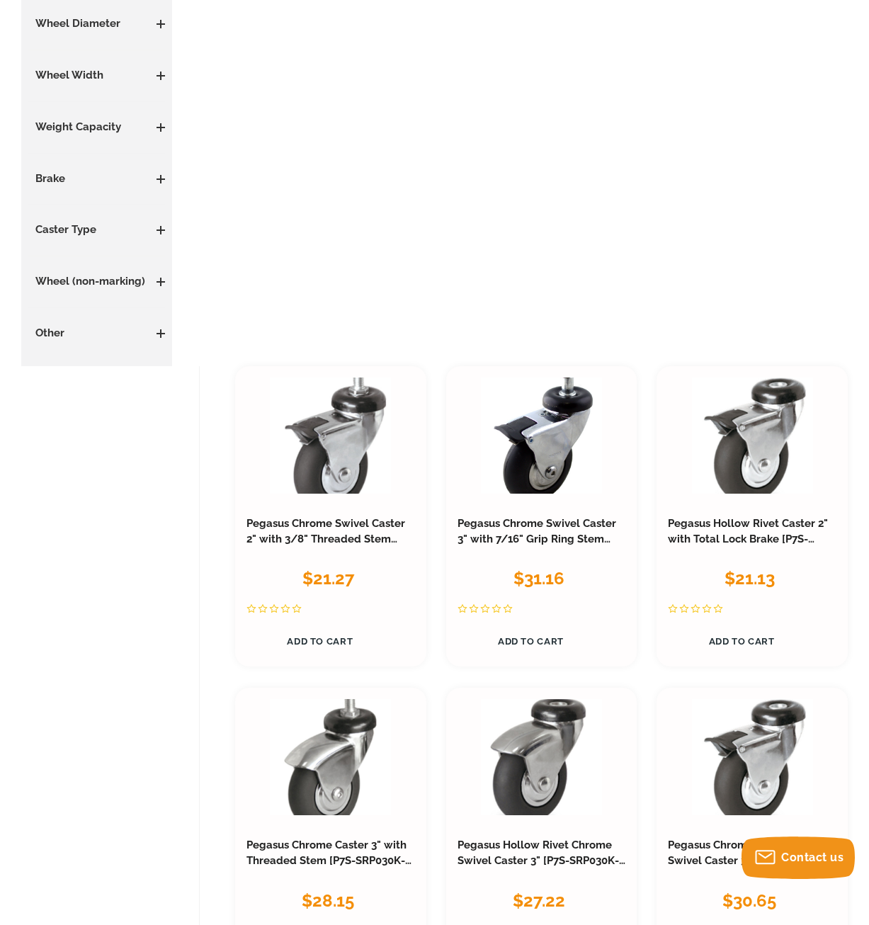
scroll to position [368, 0]
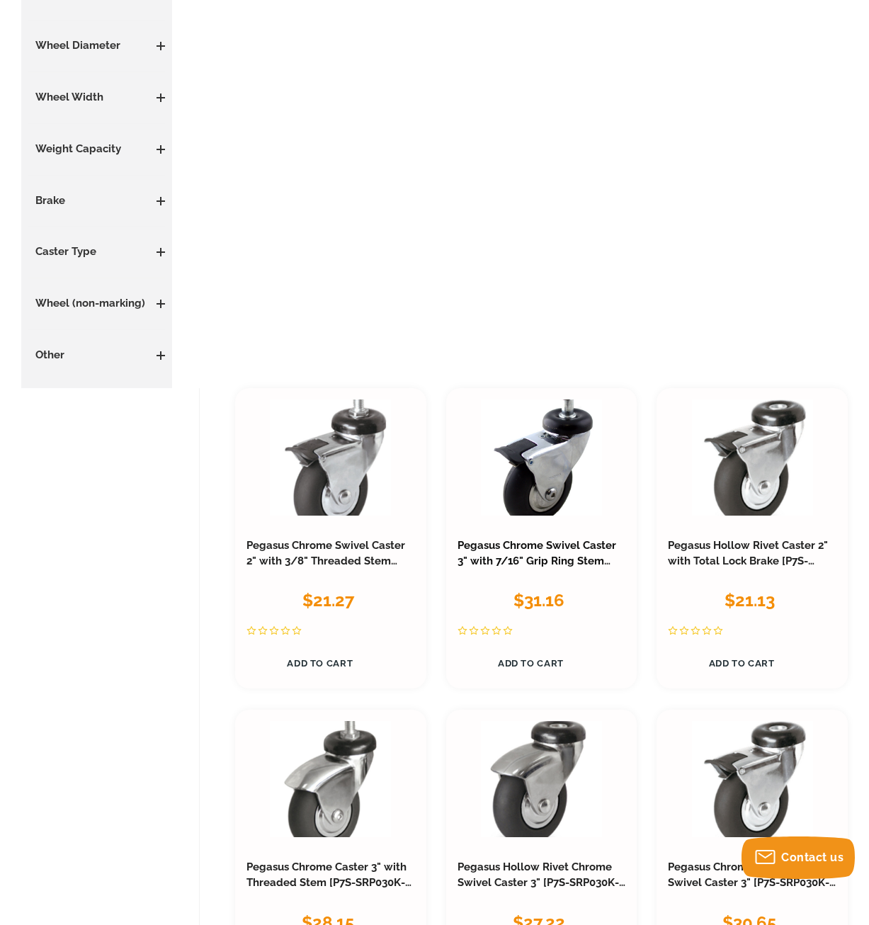
click at [551, 548] on link "Pegasus Chrome Swivel Caster 3" with 7/16" Grip Ring Stem [P7S-SRP030K-SG5-TB]" at bounding box center [536, 561] width 159 height 44
